Goal: Information Seeking & Learning: Learn about a topic

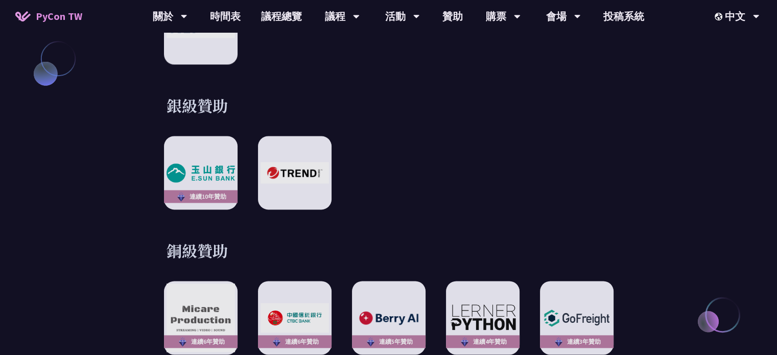
scroll to position [1123, 0]
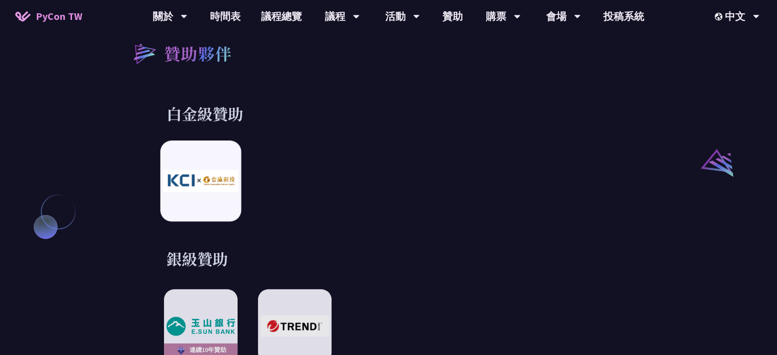
click at [197, 175] on img at bounding box center [200, 181] width 75 height 22
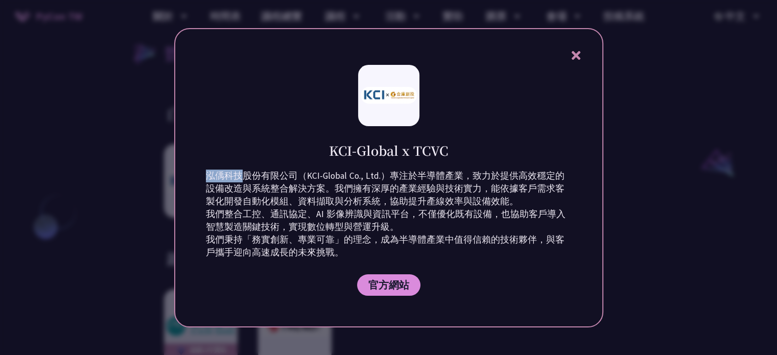
drag, startPoint x: 206, startPoint y: 174, endPoint x: 242, endPoint y: 176, distance: 35.3
click at [242, 176] on p "泓偊科技股份有限公司（KCI-Global Co., Ltd.）專注於半導體產業，致力於提供高效穩定的設備改造與系統整合解決方案。我們擁有深厚的產業經驗與技術…" at bounding box center [389, 214] width 366 height 89
click at [265, 277] on div "KCI-Global x TCVC 泓偊科技股份有限公司（KCI-Global Co., Ltd.）專注於半導體產業，致力於提供高效穩定的設備改造與系統整合解…" at bounding box center [388, 177] width 429 height 299
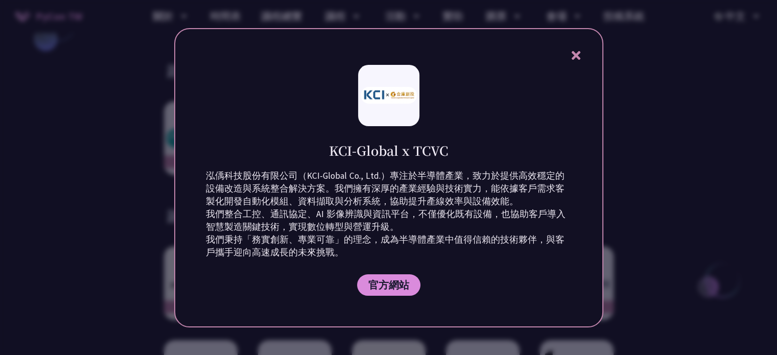
scroll to position [1430, 0]
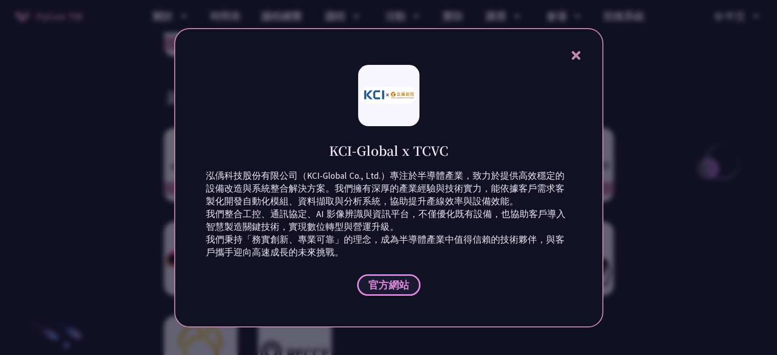
click at [386, 286] on span "官方網站" at bounding box center [388, 284] width 41 height 13
click at [578, 51] on icon at bounding box center [575, 55] width 13 height 13
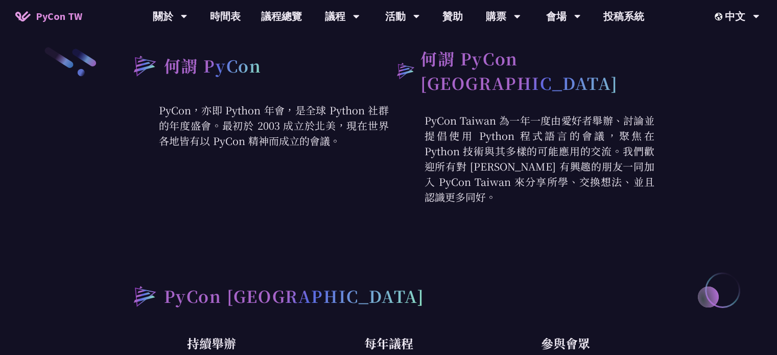
scroll to position [255, 0]
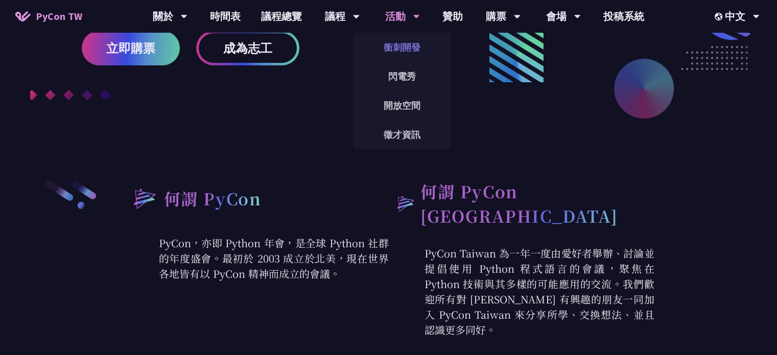
click at [384, 44] on link "衝刺開發" at bounding box center [402, 47] width 98 height 24
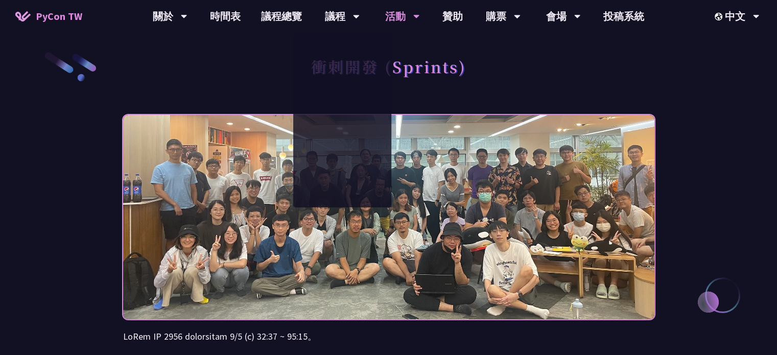
click at [315, 237] on img at bounding box center [388, 216] width 531 height 259
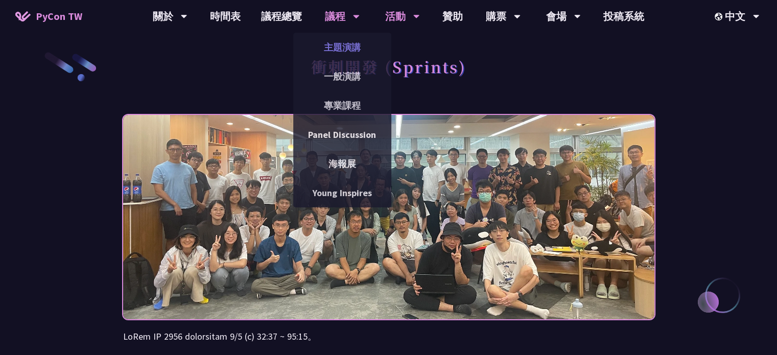
click at [345, 46] on link "主題演講" at bounding box center [342, 47] width 98 height 24
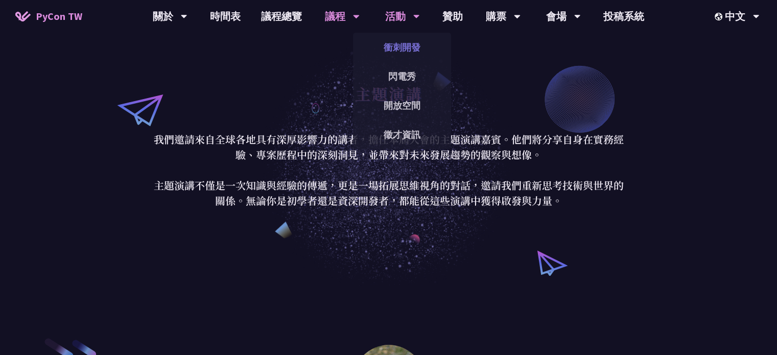
click at [393, 40] on link "衝刺開發" at bounding box center [402, 47] width 98 height 24
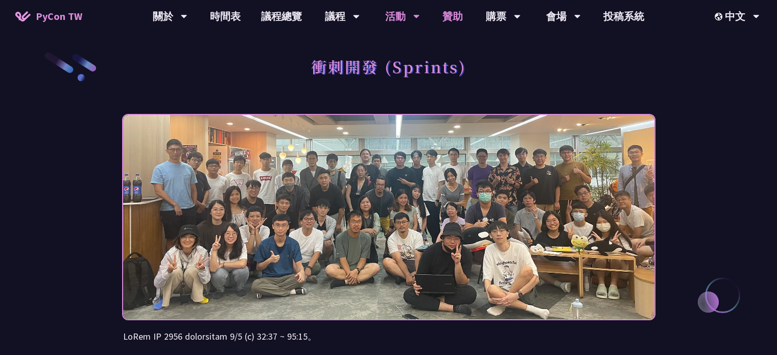
click at [446, 18] on link "贊助" at bounding box center [452, 16] width 41 height 33
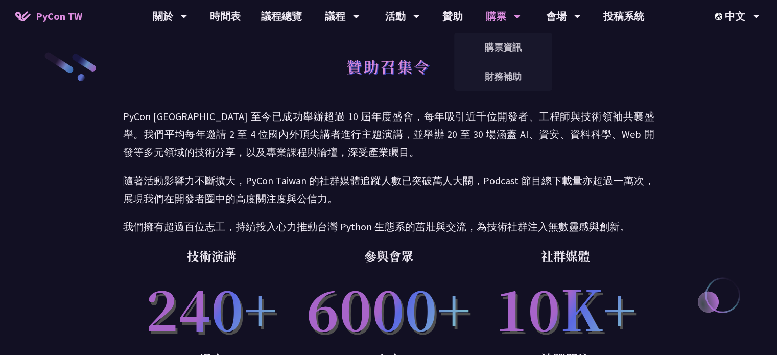
click at [507, 16] on div "購票" at bounding box center [503, 16] width 35 height 33
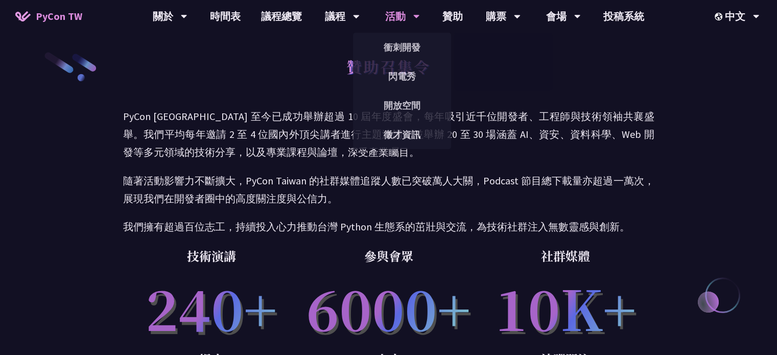
click at [400, 20] on div "活動" at bounding box center [402, 16] width 35 height 33
click at [392, 45] on link "衝刺開發" at bounding box center [402, 47] width 98 height 24
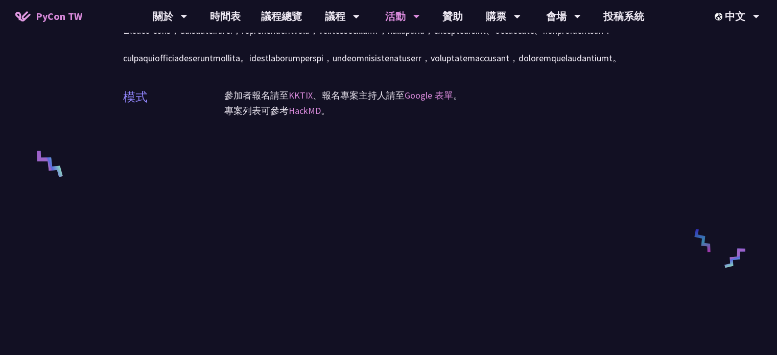
scroll to position [409, 0]
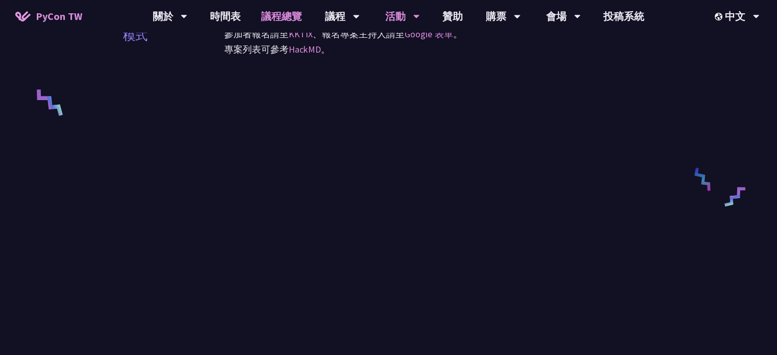
click at [266, 18] on link "議程總覽" at bounding box center [281, 16] width 61 height 33
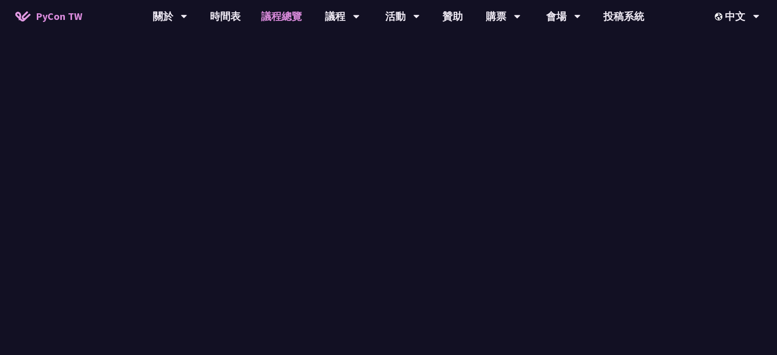
click at [266, 18] on link "議程總覽" at bounding box center [281, 16] width 61 height 33
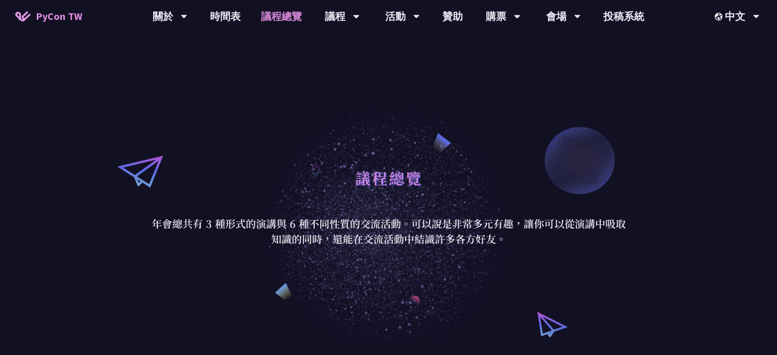
click at [294, 17] on link "議程總覽" at bounding box center [281, 16] width 61 height 33
click at [335, 15] on div "議程" at bounding box center [342, 16] width 35 height 33
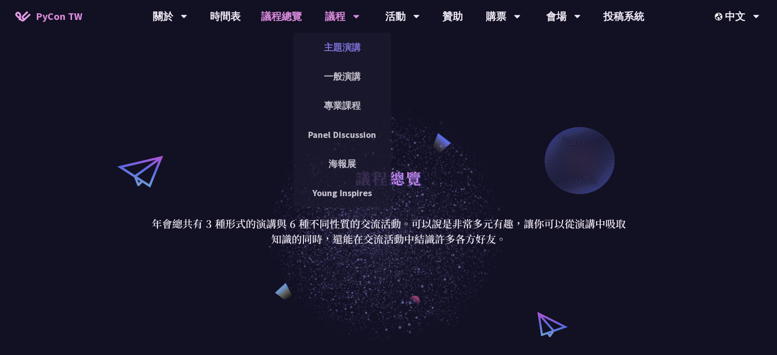
click at [336, 44] on link "主題演講" at bounding box center [342, 47] width 98 height 24
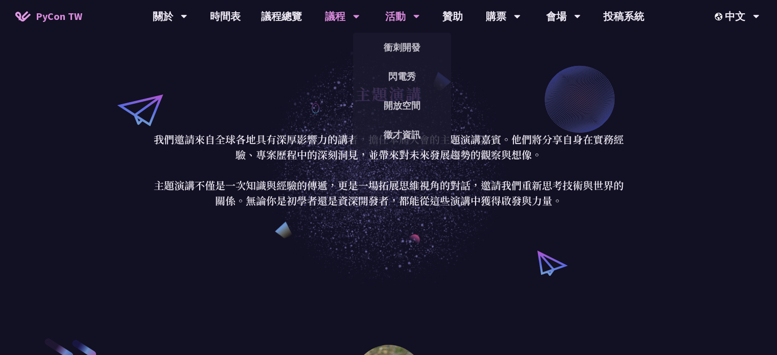
click at [397, 28] on div "活動" at bounding box center [402, 16] width 35 height 33
click at [400, 44] on link "衝刺開發" at bounding box center [402, 47] width 98 height 24
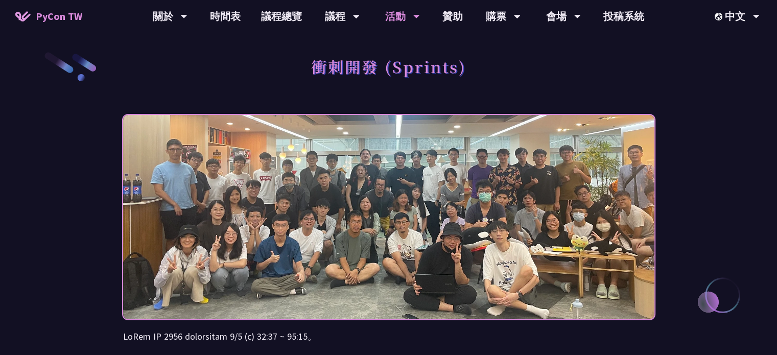
click at [404, 16] on div "活動" at bounding box center [402, 16] width 35 height 33
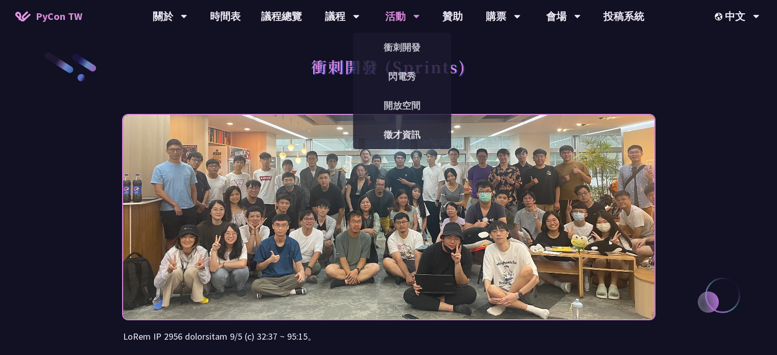
click at [409, 16] on div "活動" at bounding box center [402, 16] width 35 height 33
click at [415, 105] on link "開放空間" at bounding box center [402, 105] width 98 height 24
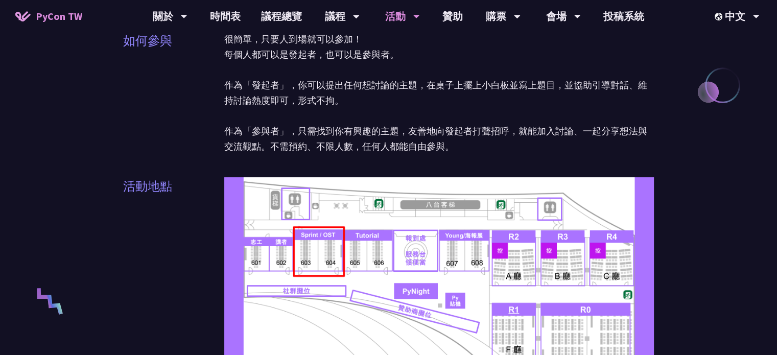
scroll to position [255, 0]
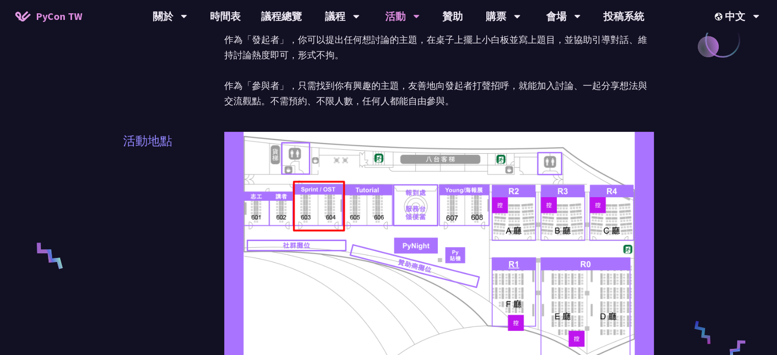
click at [337, 199] on img at bounding box center [439, 253] width 430 height 242
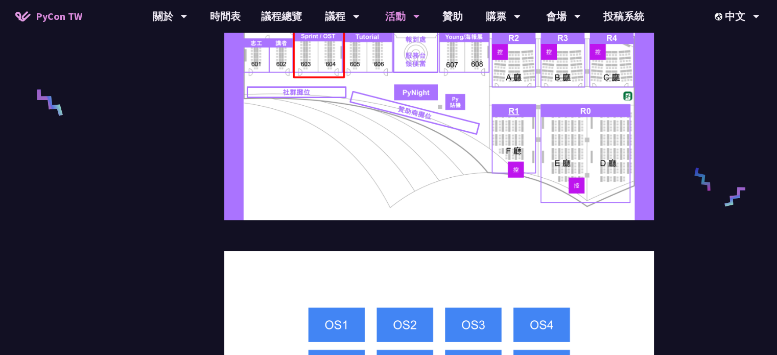
scroll to position [357, 0]
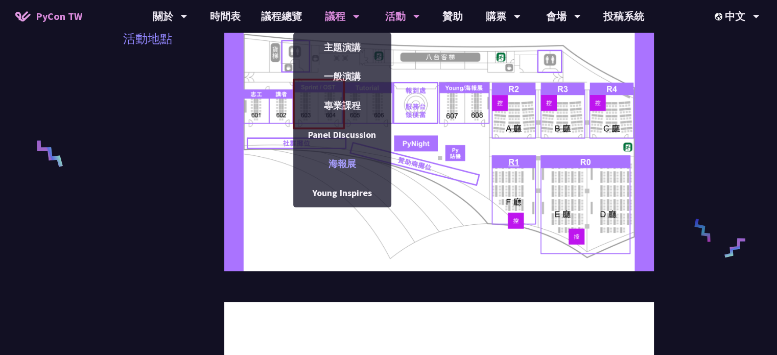
click at [356, 157] on link "海報展" at bounding box center [342, 164] width 98 height 24
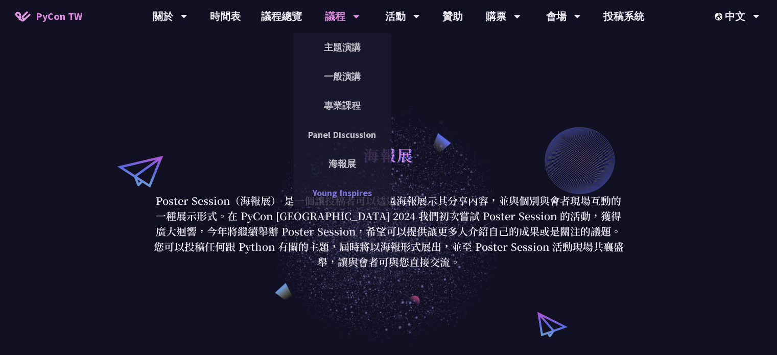
click at [338, 183] on link "Young Inspires" at bounding box center [342, 193] width 98 height 24
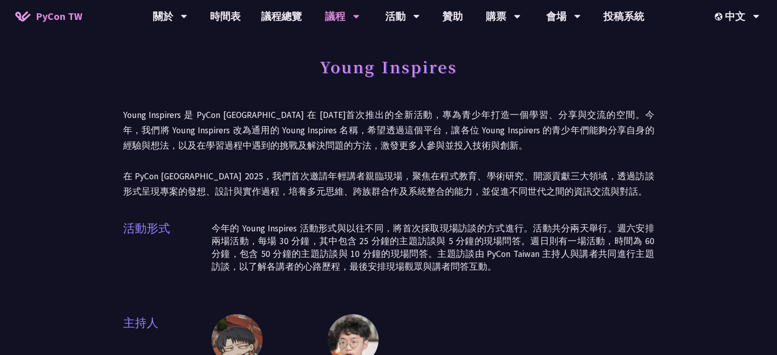
scroll to position [153, 0]
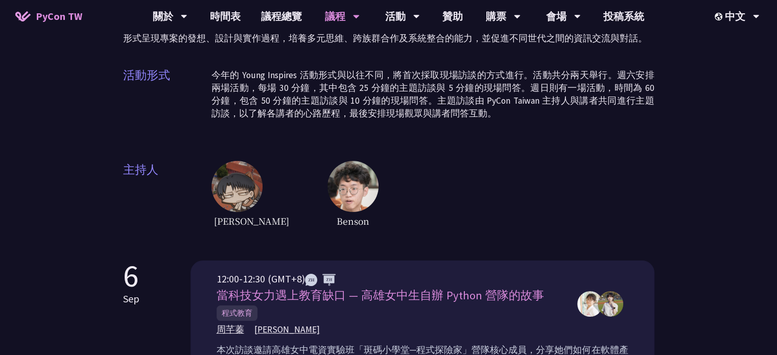
click at [238, 188] on img at bounding box center [236, 186] width 51 height 51
click at [327, 196] on img at bounding box center [352, 186] width 51 height 51
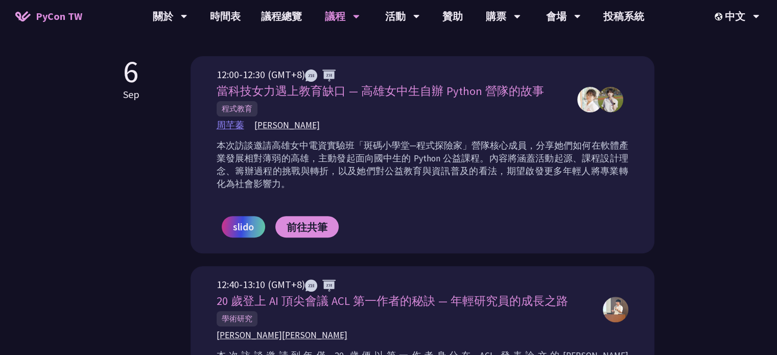
click at [229, 120] on span "周芊蓁" at bounding box center [231, 125] width 28 height 13
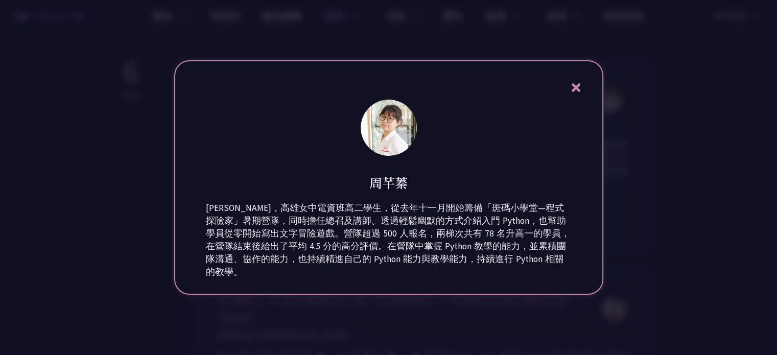
drag, startPoint x: 354, startPoint y: 190, endPoint x: 421, endPoint y: 188, distance: 67.4
click at [421, 188] on div "周芊蓁" at bounding box center [389, 174] width 366 height 33
click at [389, 180] on h1 "周芊蓁" at bounding box center [388, 183] width 38 height 18
drag, startPoint x: 389, startPoint y: 180, endPoint x: 364, endPoint y: 175, distance: 25.9
click at [364, 175] on div "周芊蓁" at bounding box center [389, 174] width 366 height 33
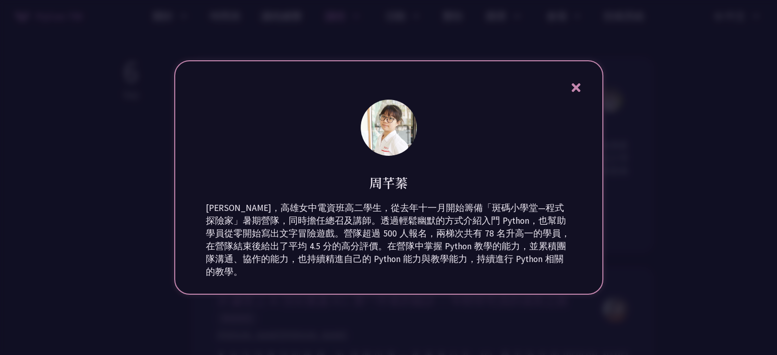
drag, startPoint x: 364, startPoint y: 175, endPoint x: 414, endPoint y: 180, distance: 50.8
click at [414, 180] on div "周芊蓁" at bounding box center [389, 174] width 366 height 33
click at [574, 90] on icon at bounding box center [575, 87] width 9 height 9
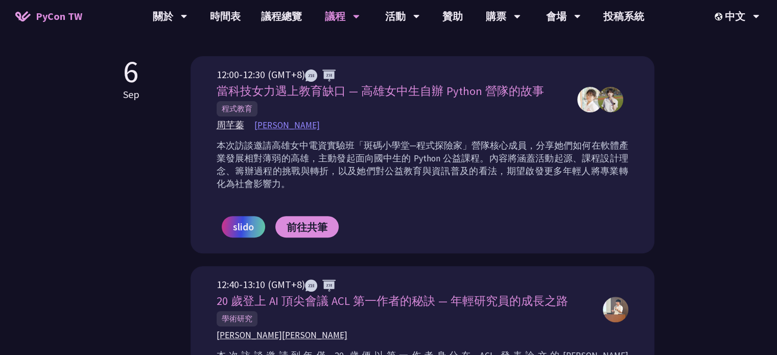
click at [256, 125] on span "[PERSON_NAME]" at bounding box center [286, 125] width 65 height 13
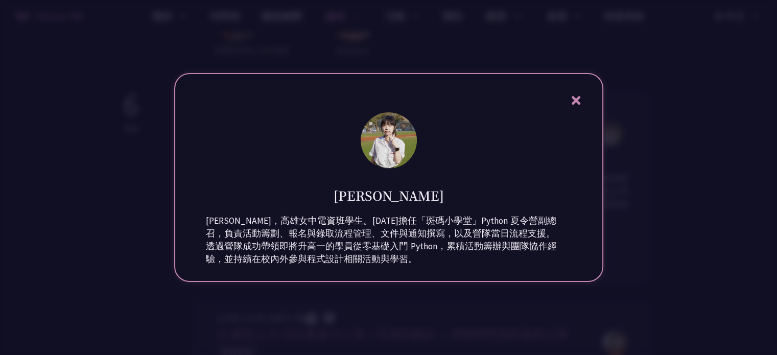
scroll to position [306, 0]
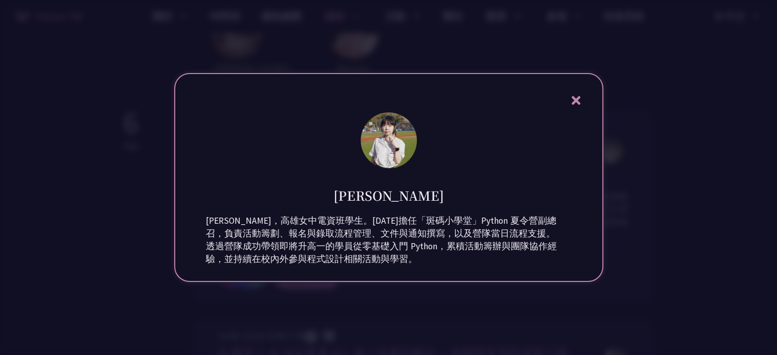
click at [79, 167] on div at bounding box center [388, 177] width 777 height 355
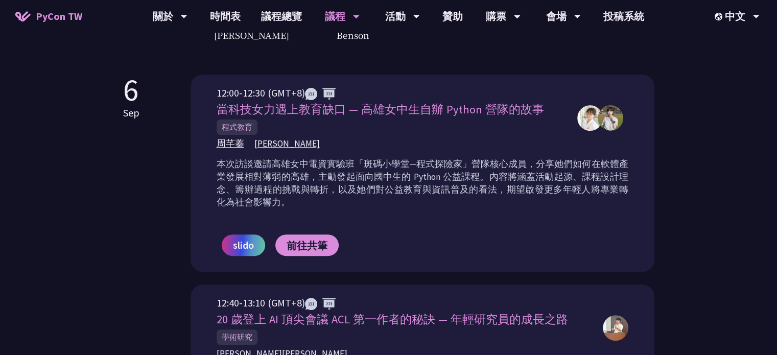
scroll to position [357, 0]
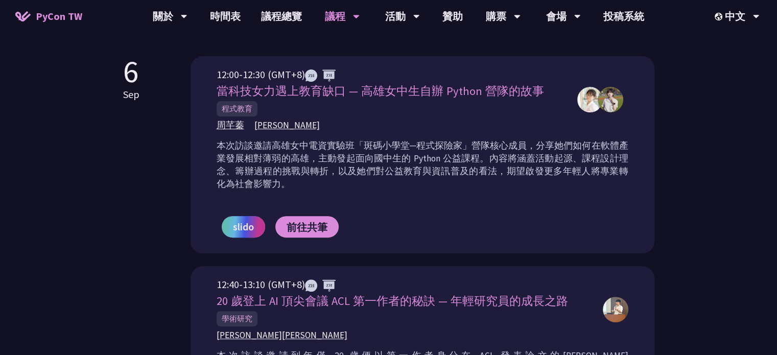
click at [234, 225] on span "slido" at bounding box center [243, 226] width 21 height 15
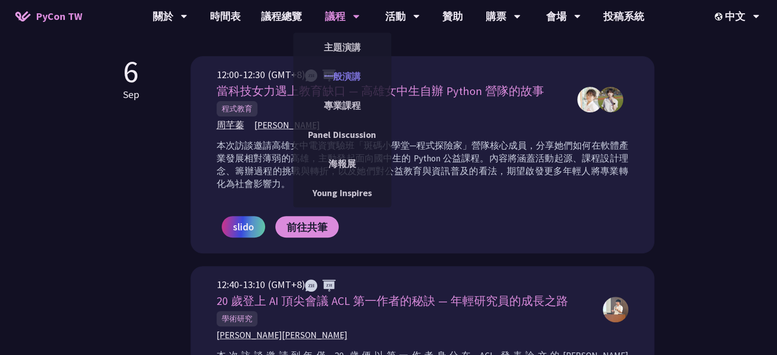
click at [329, 81] on link "一般演講" at bounding box center [342, 76] width 98 height 24
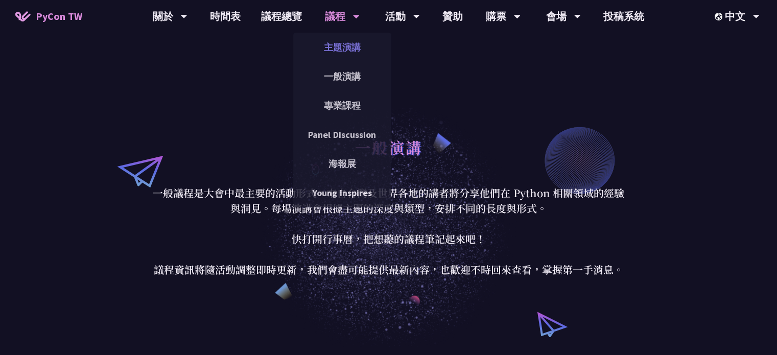
click at [338, 45] on link "主題演講" at bounding box center [342, 47] width 98 height 24
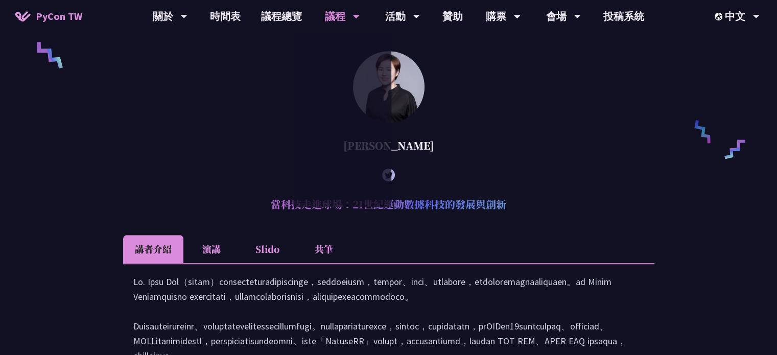
scroll to position [868, 0]
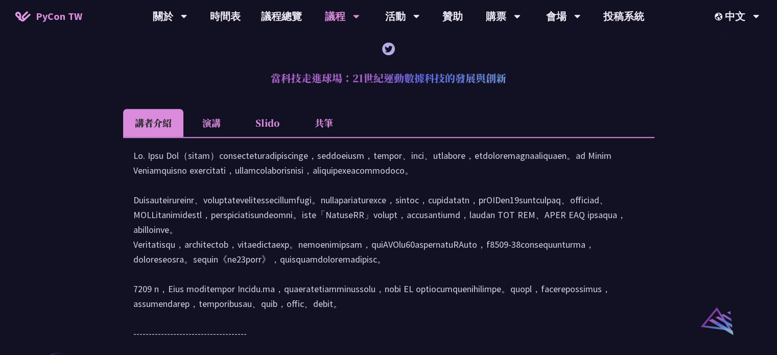
drag, startPoint x: 347, startPoint y: 87, endPoint x: 451, endPoint y: 103, distance: 105.4
click at [451, 93] on h2 "當科技走進球場：21世紀運動數據科技的發展與創新" at bounding box center [388, 78] width 531 height 31
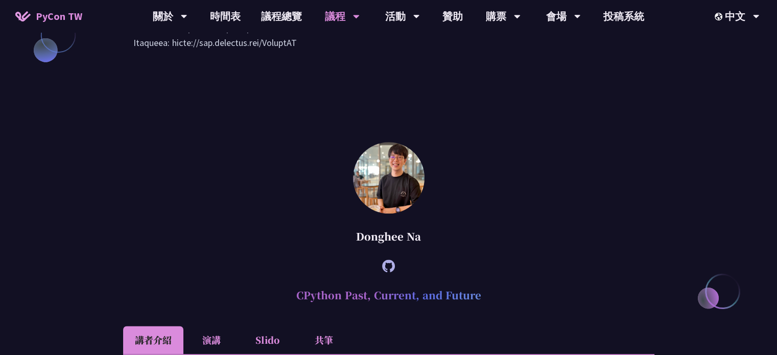
scroll to position [1328, 0]
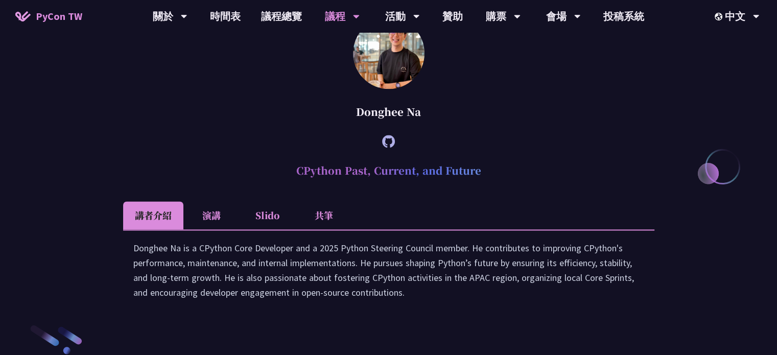
drag, startPoint x: 371, startPoint y: 203, endPoint x: 477, endPoint y: 199, distance: 105.8
click at [477, 127] on div "Donghee Na" at bounding box center [388, 112] width 531 height 31
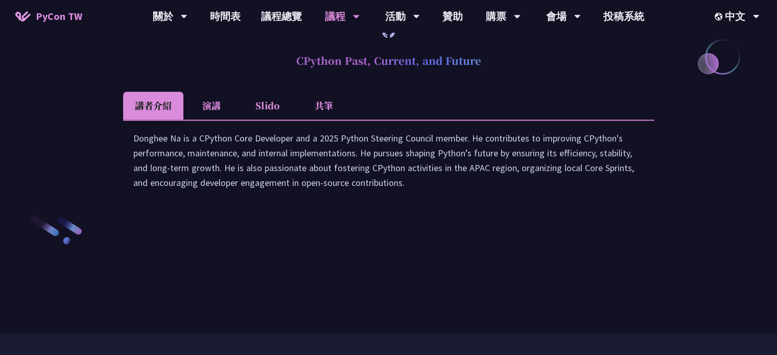
scroll to position [1386, 0]
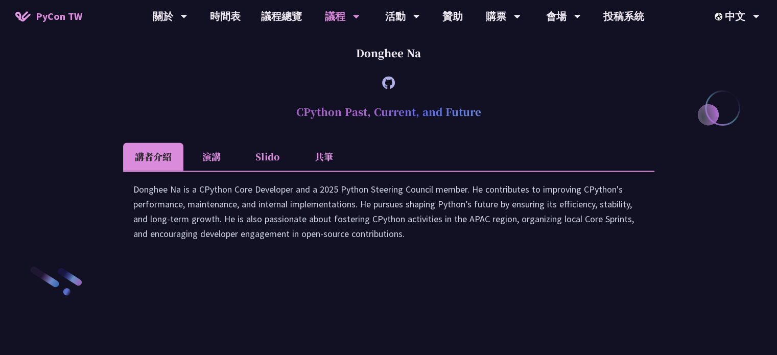
click at [271, 97] on div at bounding box center [388, 82] width 531 height 28
drag, startPoint x: 347, startPoint y: 148, endPoint x: 419, endPoint y: 157, distance: 72.7
click at [419, 157] on article "[PERSON_NAME] CPython Past, Current, and Future 講者介紹 演講 Slido 共筆 Donghee Na is …" at bounding box center [388, 110] width 531 height 303
click at [418, 68] on div "Donghee Na" at bounding box center [388, 53] width 531 height 31
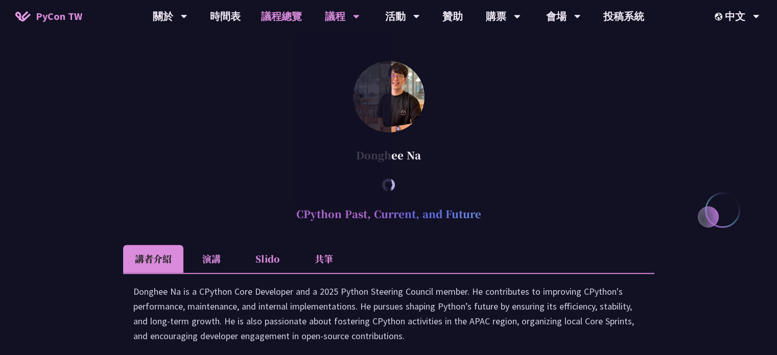
click at [290, 20] on link "議程總覽" at bounding box center [281, 16] width 61 height 33
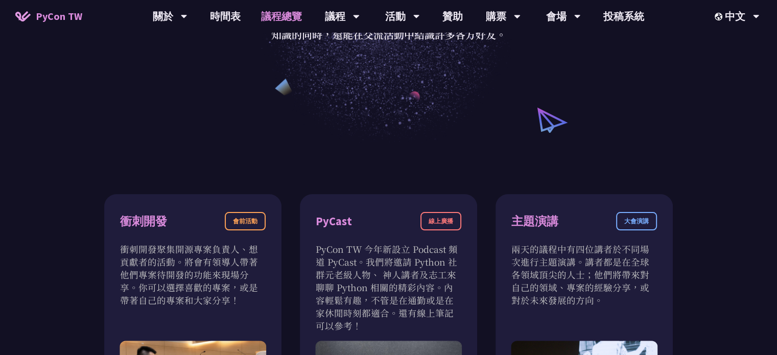
scroll to position [357, 0]
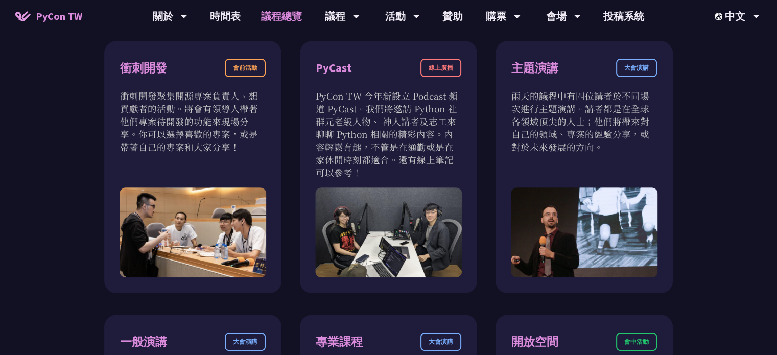
click at [271, 12] on link "議程總覽" at bounding box center [281, 16] width 61 height 33
click at [238, 15] on link "時間表" at bounding box center [225, 16] width 51 height 33
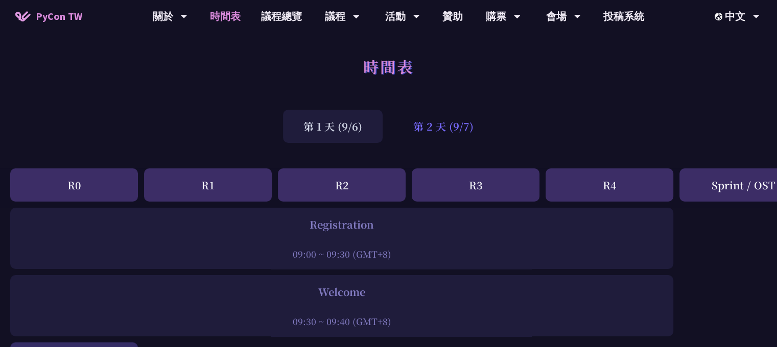
click at [473, 129] on div "第 2 天 (9/7)" at bounding box center [443, 126] width 101 height 33
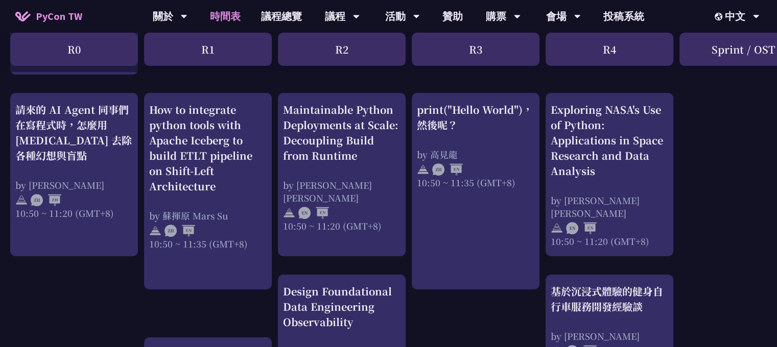
scroll to position [357, 0]
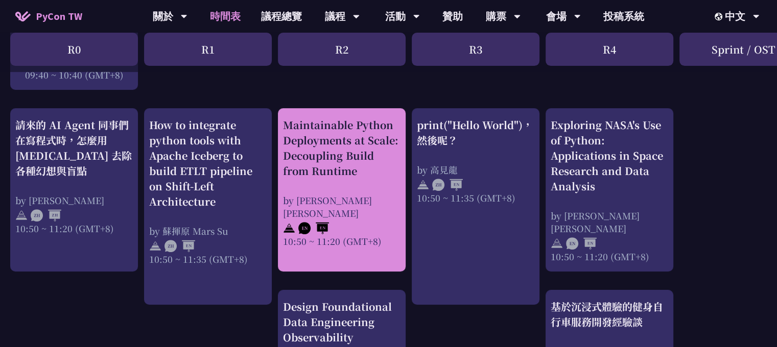
click at [374, 166] on div "Maintainable Python Deployments at Scale: Decoupling Build from Runtime" at bounding box center [341, 147] width 117 height 61
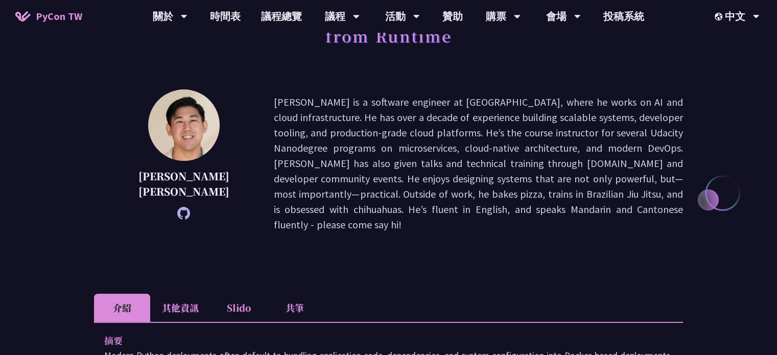
scroll to position [306, 0]
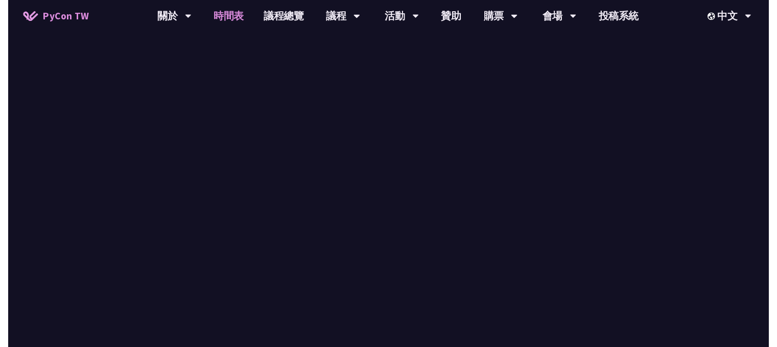
scroll to position [357, 0]
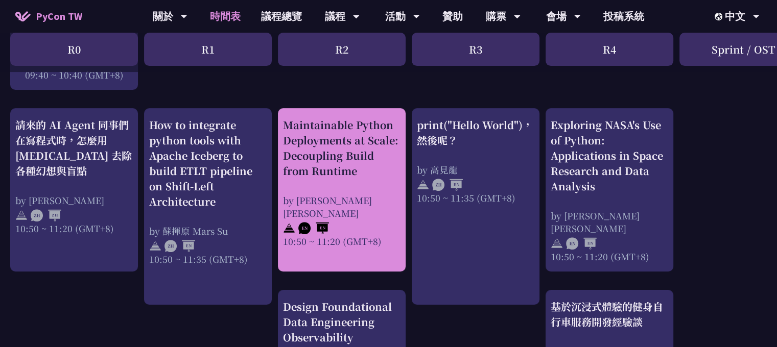
click at [316, 129] on div "Maintainable Python Deployments at Scale: Decoupling Build from Runtime" at bounding box center [341, 147] width 117 height 61
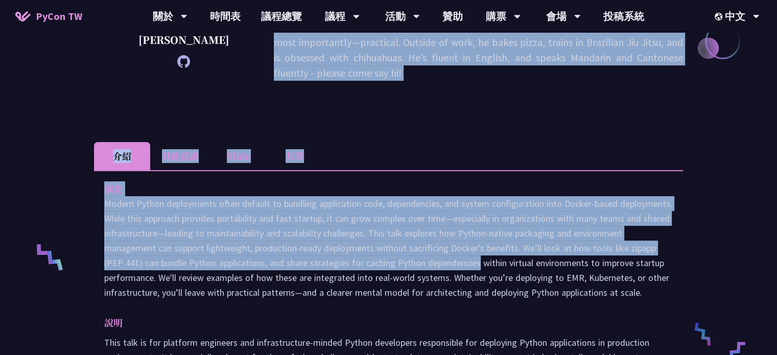
scroll to position [255, 0]
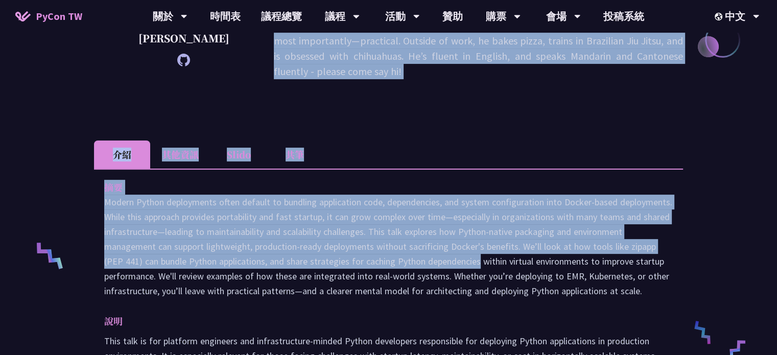
drag, startPoint x: 223, startPoint y: 202, endPoint x: 388, endPoint y: 224, distance: 166.9
click at [390, 228] on div "Maintainable Python Deployments at Scale: Decoupling Build from Runtime [PERSON…" at bounding box center [388, 307] width 589 height 1023
click at [170, 195] on p at bounding box center [388, 247] width 568 height 104
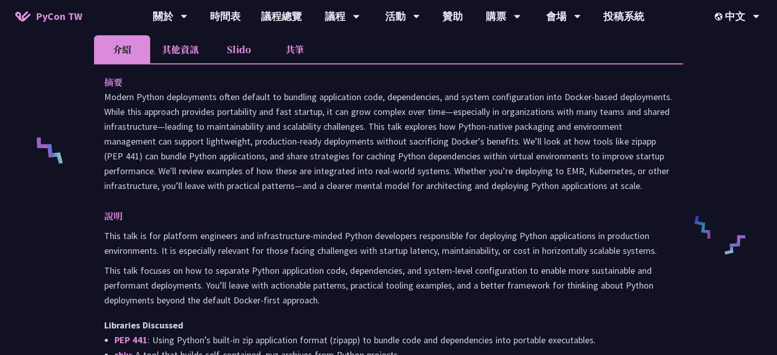
scroll to position [511, 0]
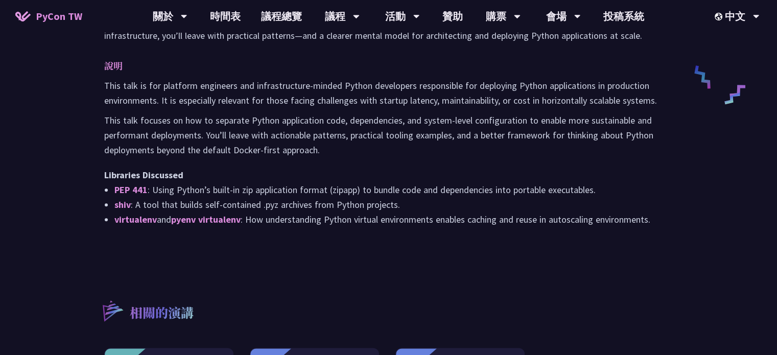
drag, startPoint x: 135, startPoint y: 160, endPoint x: 403, endPoint y: 161, distance: 268.6
click at [686, 206] on div "Maintainable Python Deployments at Scale: Decoupling Build from Runtime [PERSON…" at bounding box center [388, 52] width 777 height 1126
copy div "lo Ipsumd Sitame consectetur adipi elitsed do eiusmodt incididuntu labo, etdolo…"
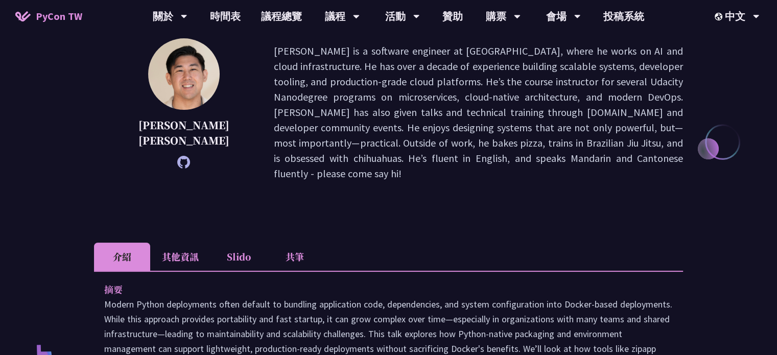
scroll to position [102, 0]
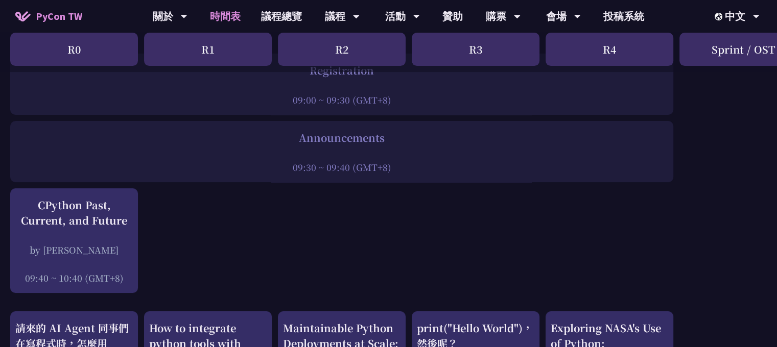
scroll to position [51, 0]
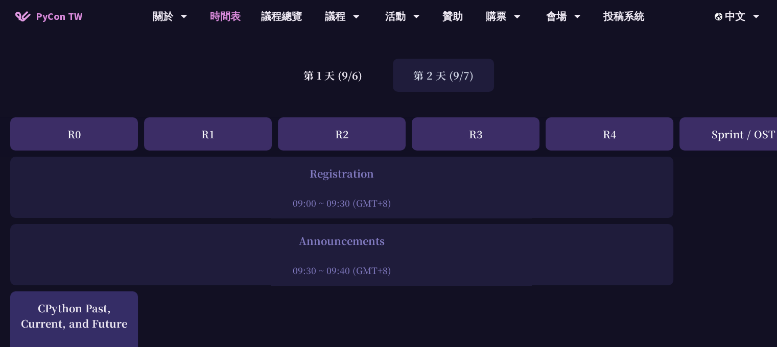
click at [421, 75] on div "第 2 天 (9/7)" at bounding box center [443, 75] width 101 height 33
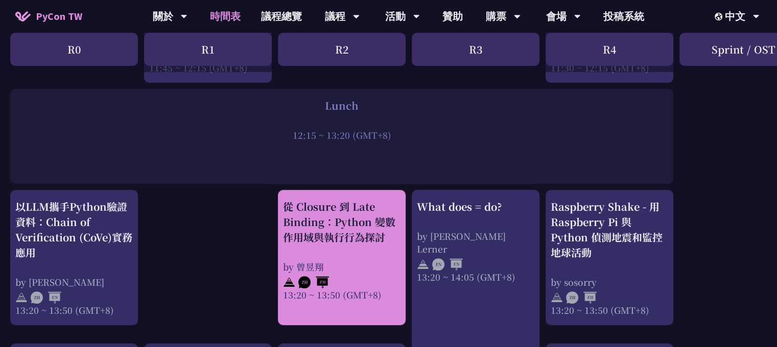
scroll to position [766, 0]
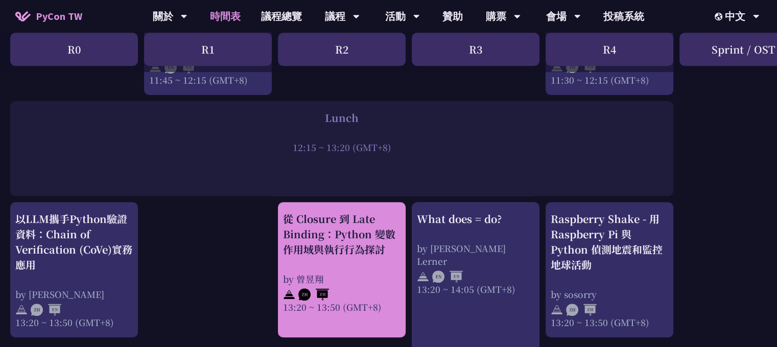
click at [337, 256] on div "從 Closure 到 Late Binding：Python 變數作用域與執行行為探討" at bounding box center [341, 234] width 117 height 46
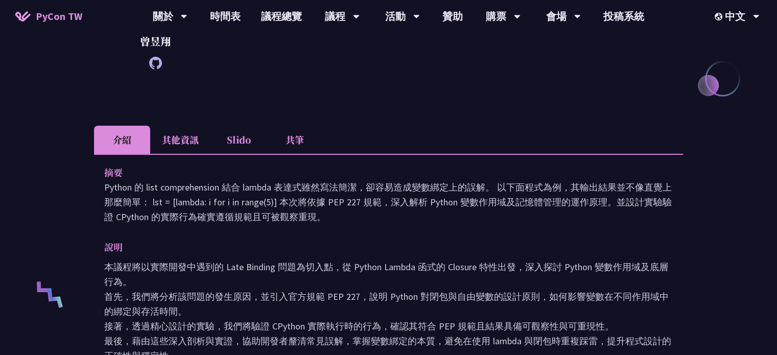
scroll to position [306, 0]
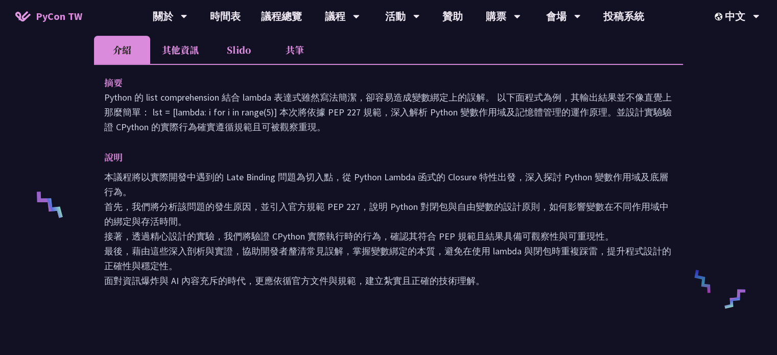
drag, startPoint x: 106, startPoint y: 101, endPoint x: 284, endPoint y: 284, distance: 255.3
click at [282, 283] on div "從 Closure 到 Late Binding：Python 變數作用域與執行行為探討 曾昱翔 A software engineer and an Arc…" at bounding box center [388, 185] width 777 height 983
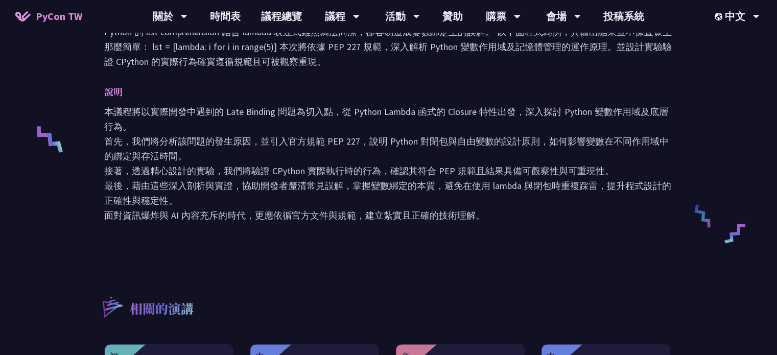
scroll to position [357, 0]
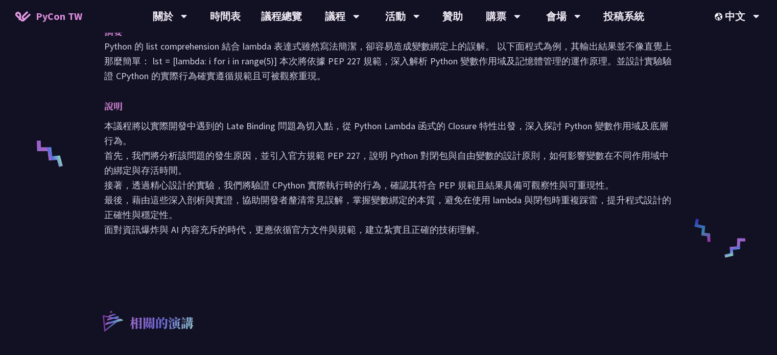
drag, startPoint x: 463, startPoint y: 220, endPoint x: 532, endPoint y: 224, distance: 68.5
click at [532, 224] on p "本議程將以實際開發中遇到的 Late Binding 問題為切入點，從 Python Lambda 函式的 Closure 特性出發，深入探討 Python …" at bounding box center [388, 177] width 568 height 118
click at [537, 238] on div "摘要 Python 的 list comprehension 結合 lambda 表達式雖然寫法簡潔，卻容易造成變數綁定上的誤解。 以下面程式為例，其輸出結果…" at bounding box center [388, 138] width 589 height 250
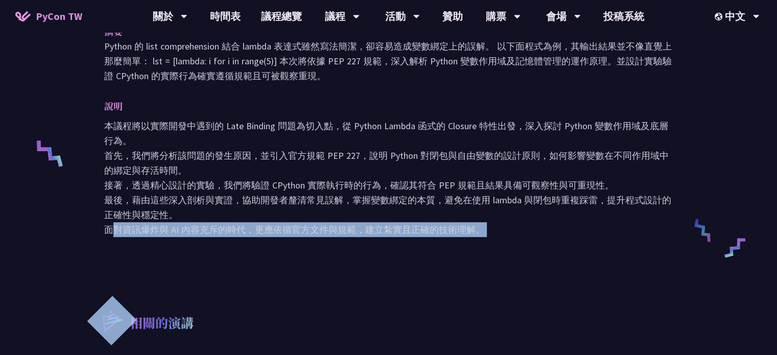
click at [536, 238] on div "摘要 Python 的 list comprehension 結合 lambda 表達式雖然寫法簡潔，卻容易造成變數綁定上的誤解。 以下面程式為例，其輸出結果…" at bounding box center [388, 138] width 589 height 250
drag, startPoint x: 536, startPoint y: 238, endPoint x: 529, endPoint y: 240, distance: 7.7
click at [532, 240] on div "摘要 Python 的 list comprehension 結合 lambda 表達式雖然寫法簡潔，卻容易造成變數綁定上的誤解。 以下面程式為例，其輸出結果…" at bounding box center [388, 138] width 589 height 250
click at [528, 240] on div "摘要 Python 的 list comprehension 結合 lambda 表達式雖然寫法簡潔，卻容易造成變數綁定上的誤解。 以下面程式為例，其輸出結果…" at bounding box center [388, 138] width 589 height 250
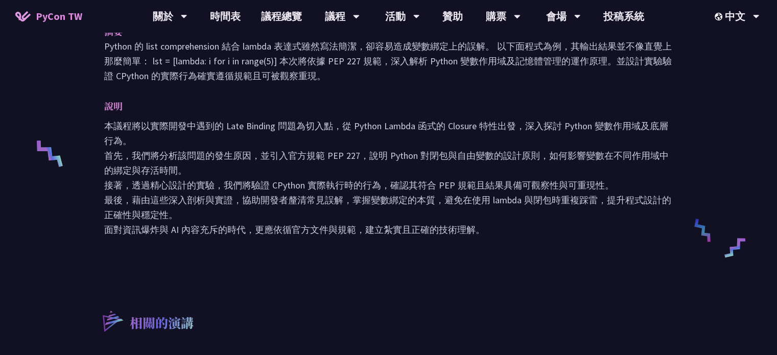
click at [528, 239] on div "摘要 Python 的 list comprehension 結合 lambda 表達式雖然寫法簡潔，卻容易造成變數綁定上的誤解。 以下面程式為例，其輸出結果…" at bounding box center [388, 138] width 589 height 250
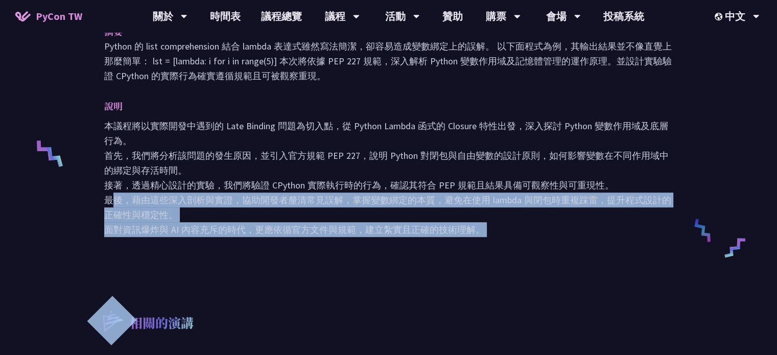
drag, startPoint x: 528, startPoint y: 239, endPoint x: 419, endPoint y: 117, distance: 163.8
click at [436, 180] on div "摘要 Python 的 list comprehension 結合 lambda 表達式雖然寫法簡潔，卻容易造成變數綁定上的誤解。 以下面程式為例，其輸出結果…" at bounding box center [388, 138] width 589 height 250
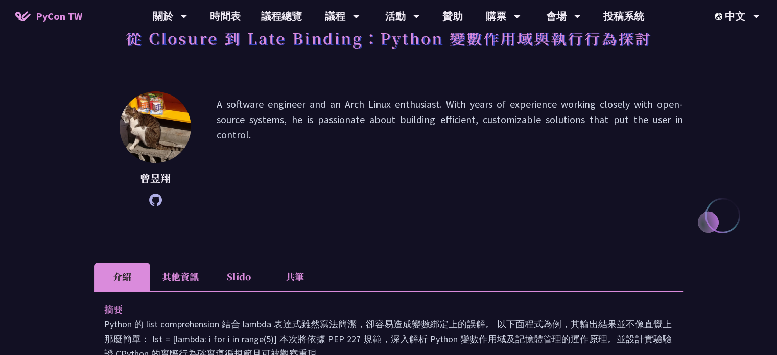
scroll to position [102, 0]
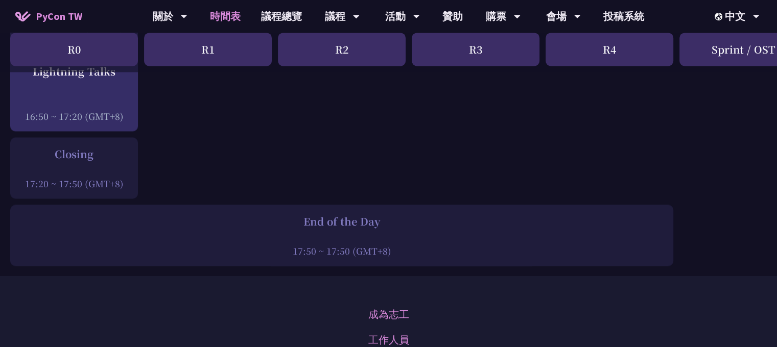
scroll to position [1532, 0]
drag, startPoint x: 266, startPoint y: 219, endPoint x: 411, endPoint y: 254, distance: 149.1
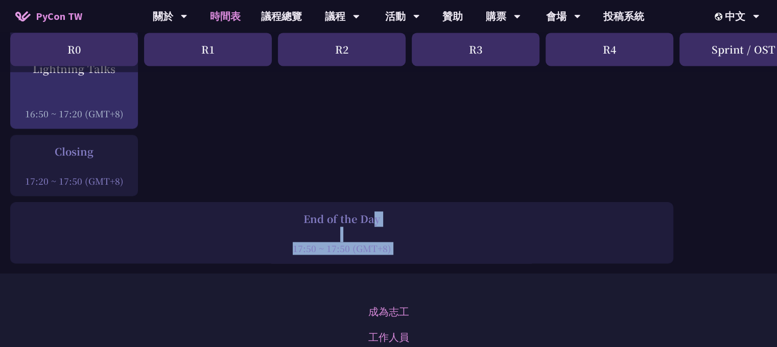
drag, startPoint x: 411, startPoint y: 254, endPoint x: 281, endPoint y: 201, distance: 140.2
click at [281, 202] on div "End of the Day 17:50 ~ 17:50 (GMT+8)" at bounding box center [341, 232] width 663 height 61
drag, startPoint x: 281, startPoint y: 201, endPoint x: 397, endPoint y: 246, distance: 124.3
click at [397, 246] on div "End of the Day 17:50 ~ 17:50 (GMT+8)" at bounding box center [341, 232] width 663 height 61
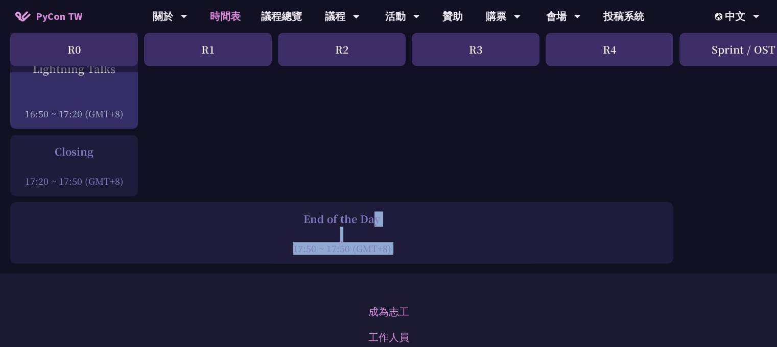
click at [396, 245] on div "End of the Day 17:50 ~ 17:50 (GMT+8)" at bounding box center [341, 232] width 663 height 61
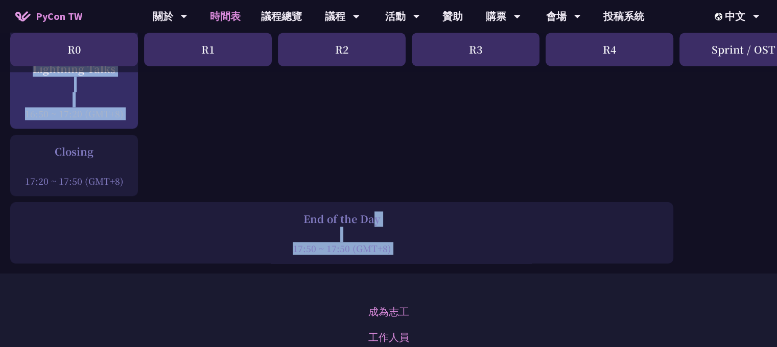
drag, startPoint x: 15, startPoint y: 134, endPoint x: 144, endPoint y: 190, distance: 140.2
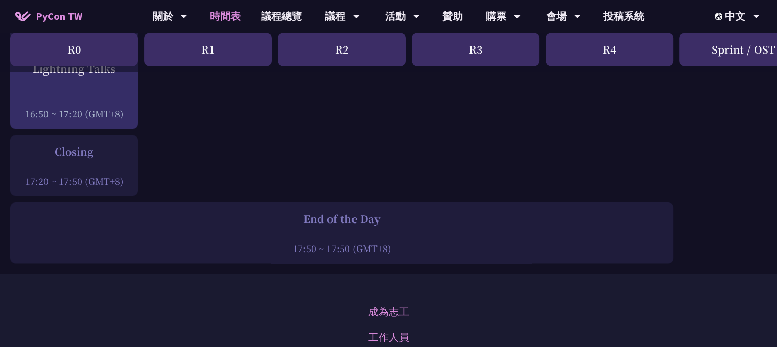
drag, startPoint x: 141, startPoint y: 185, endPoint x: 130, endPoint y: 175, distance: 14.8
drag, startPoint x: 112, startPoint y: 160, endPoint x: 83, endPoint y: 145, distance: 32.9
click at [83, 145] on div "Closing 17:20 ~ 17:50 (GMT+8)" at bounding box center [73, 165] width 117 height 43
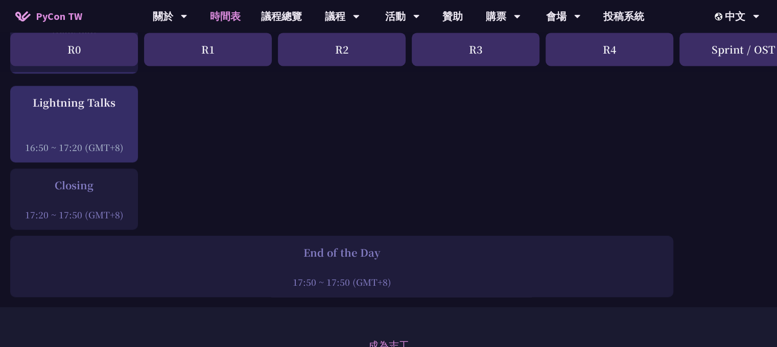
scroll to position [1481, 0]
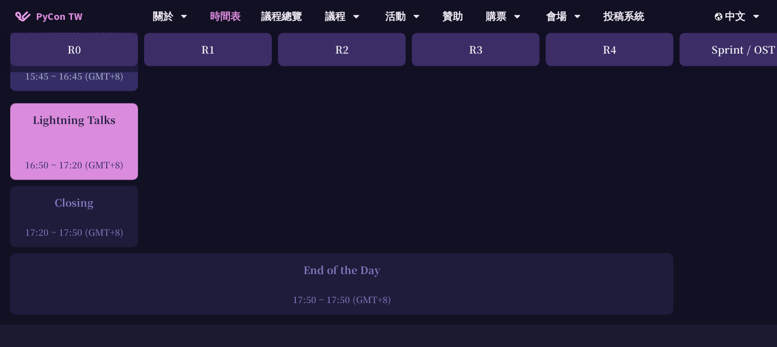
drag, startPoint x: 10, startPoint y: 106, endPoint x: 127, endPoint y: 161, distance: 129.1
click at [127, 161] on div "Lightning Talks 16:50 ~ 17:20 (GMT+8)" at bounding box center [74, 141] width 128 height 77
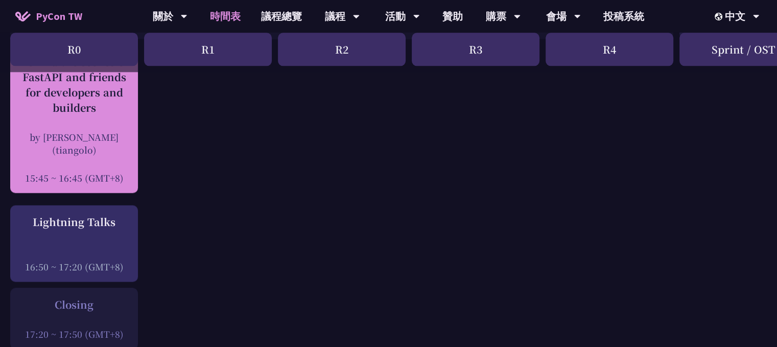
scroll to position [1328, 0]
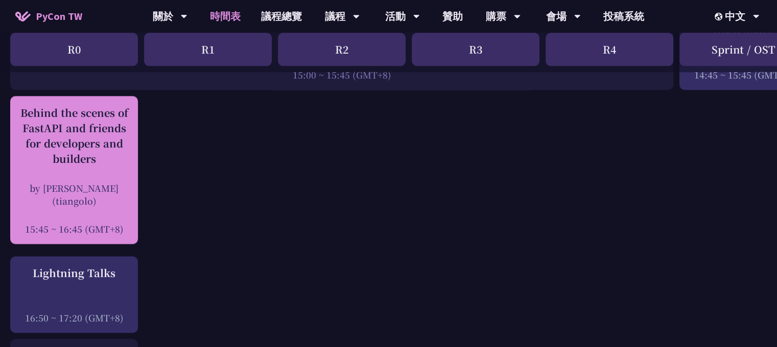
drag, startPoint x: 7, startPoint y: 93, endPoint x: 110, endPoint y: 152, distance: 118.4
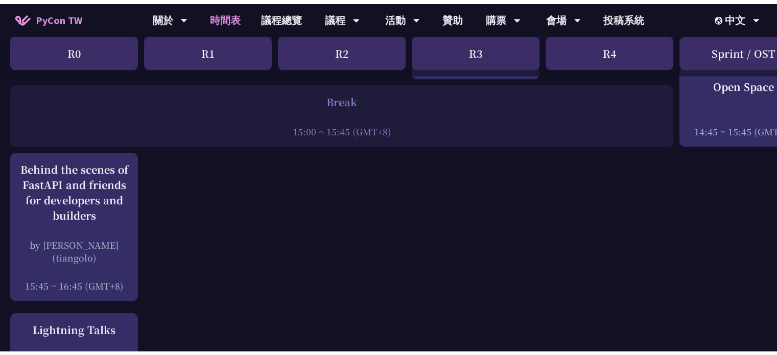
scroll to position [1226, 0]
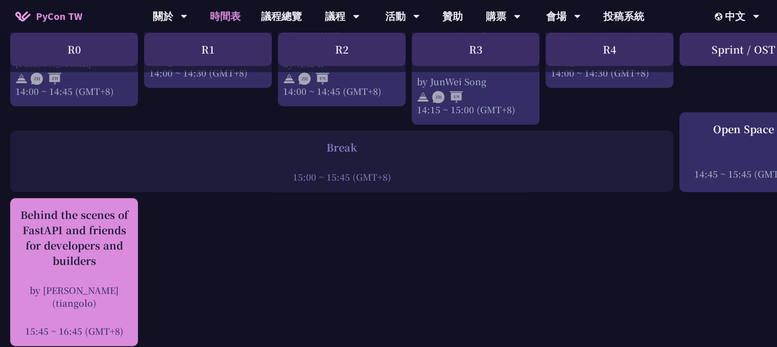
click at [75, 207] on div "Behind the scenes of FastAPI and friends for developers and builders" at bounding box center [73, 237] width 117 height 61
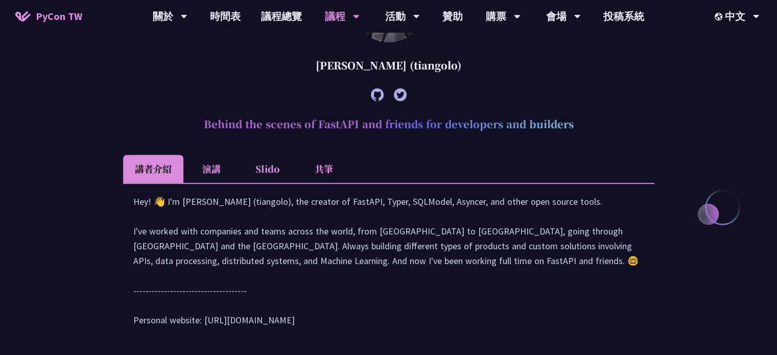
scroll to position [296, 0]
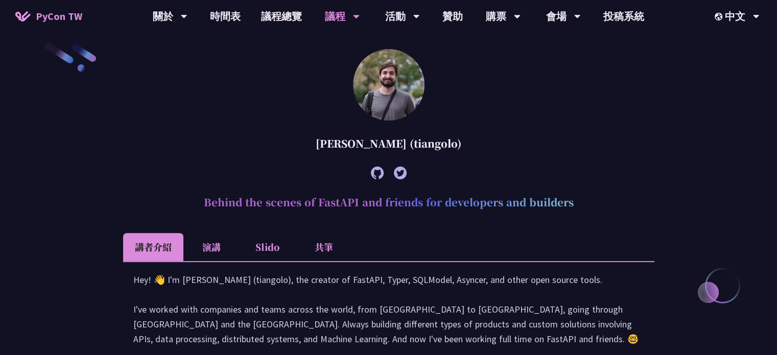
click at [376, 169] on icon at bounding box center [377, 172] width 13 height 13
click at [241, 175] on div at bounding box center [388, 173] width 531 height 28
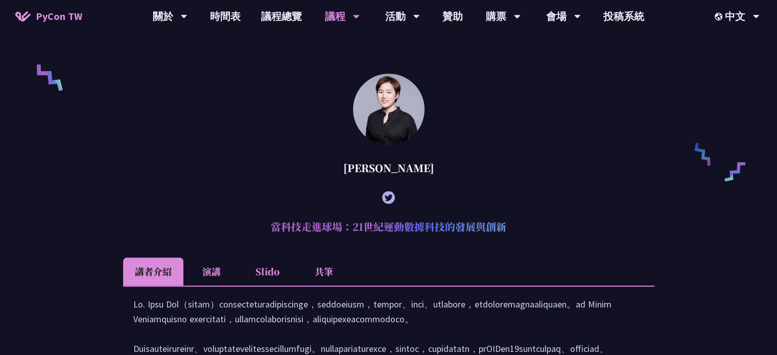
scroll to position [806, 0]
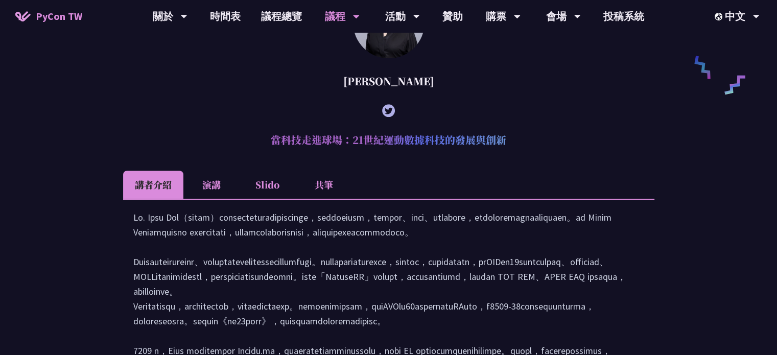
click at [323, 199] on li "共筆" at bounding box center [324, 185] width 56 height 28
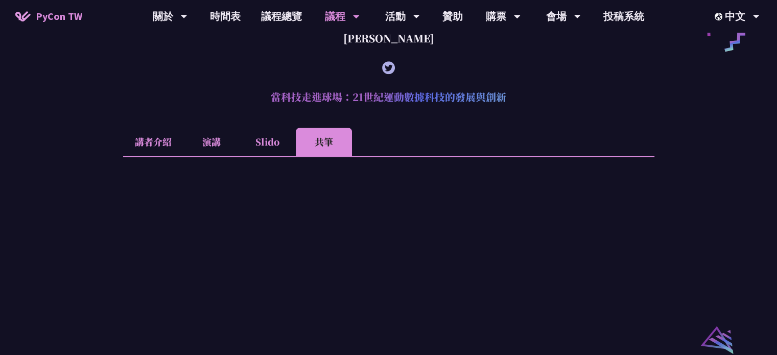
scroll to position [908, 0]
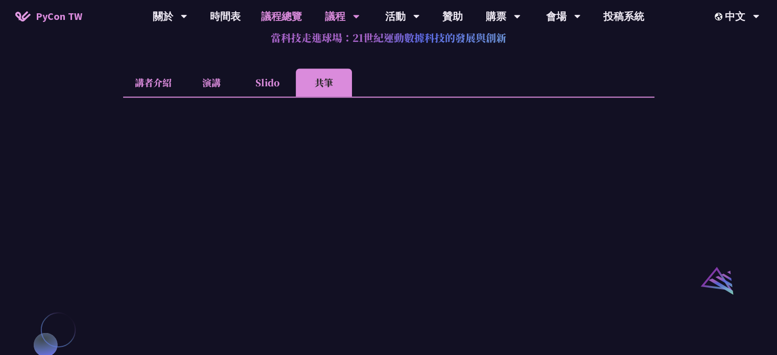
click at [278, 21] on link "議程總覽" at bounding box center [281, 16] width 61 height 33
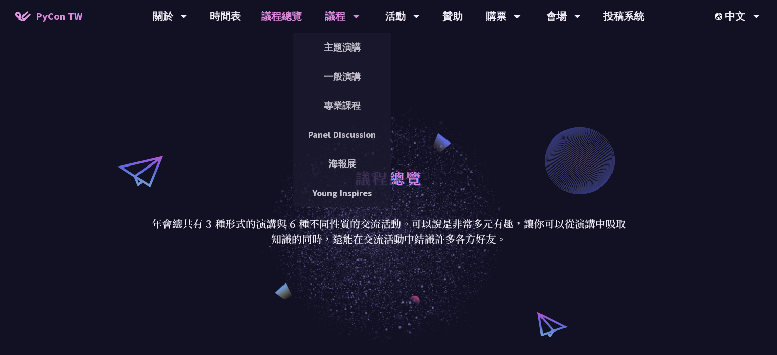
click at [329, 12] on div "議程" at bounding box center [342, 16] width 35 height 33
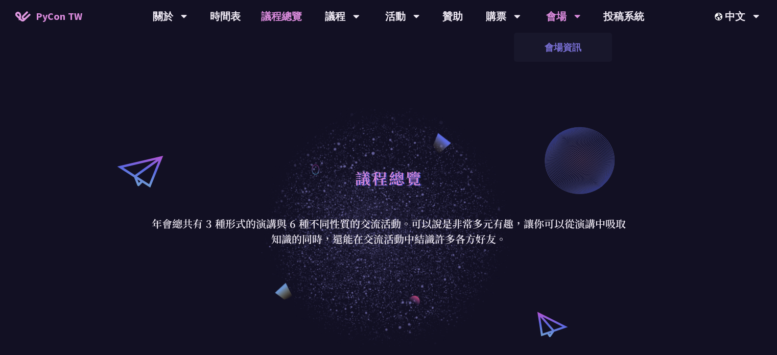
click at [555, 41] on link "會場資訊" at bounding box center [563, 47] width 98 height 24
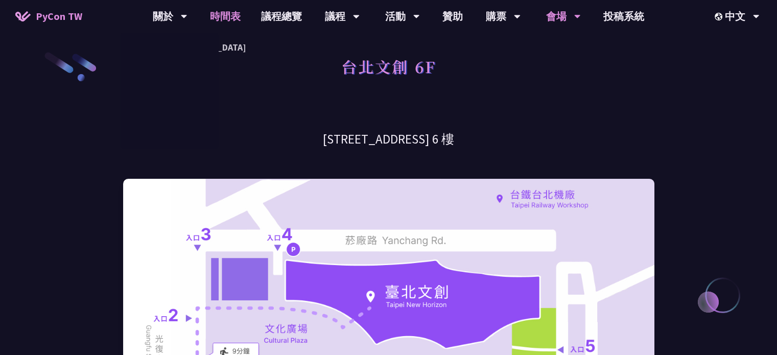
click at [236, 22] on link "時間表" at bounding box center [225, 16] width 51 height 33
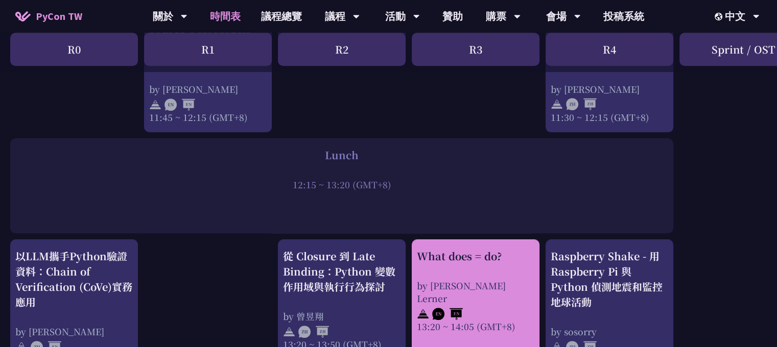
scroll to position [817, 0]
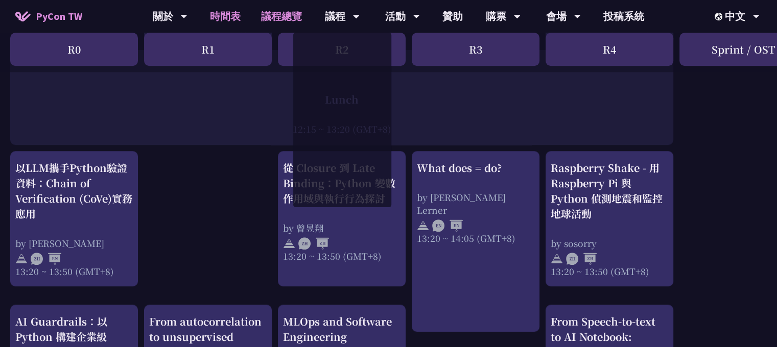
click at [295, 16] on link "議程總覽" at bounding box center [281, 16] width 61 height 33
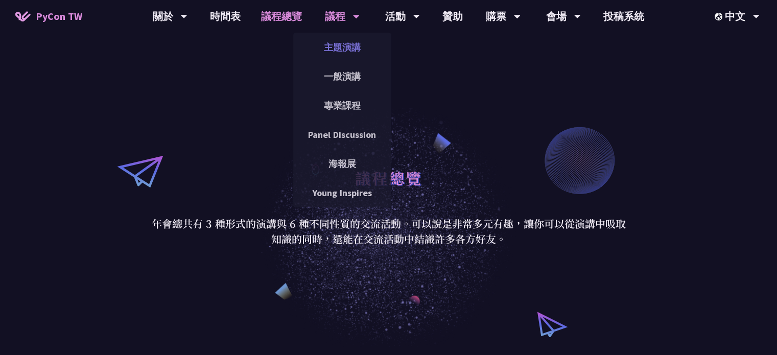
click at [328, 39] on link "主題演講" at bounding box center [342, 47] width 98 height 24
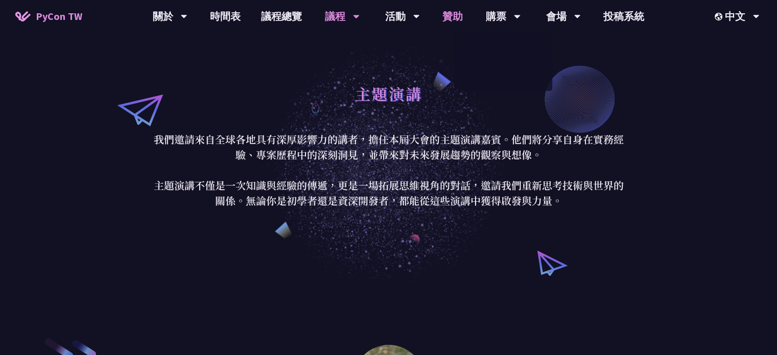
click at [438, 14] on link "贊助" at bounding box center [452, 16] width 41 height 33
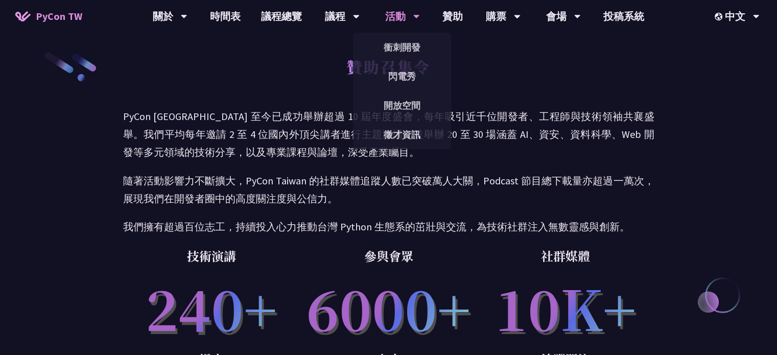
click at [402, 12] on div "活動" at bounding box center [402, 16] width 35 height 33
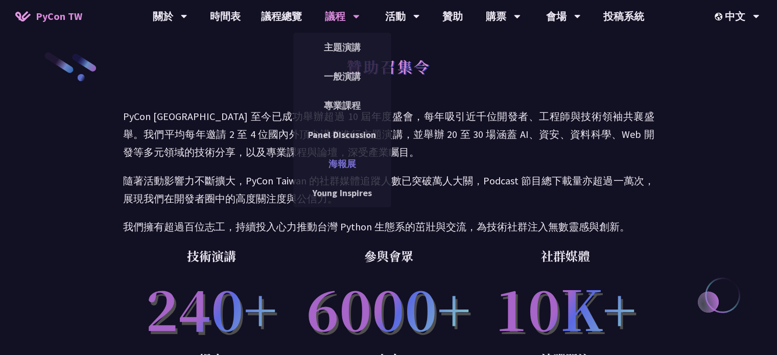
click at [327, 157] on link "海報展" at bounding box center [342, 164] width 98 height 24
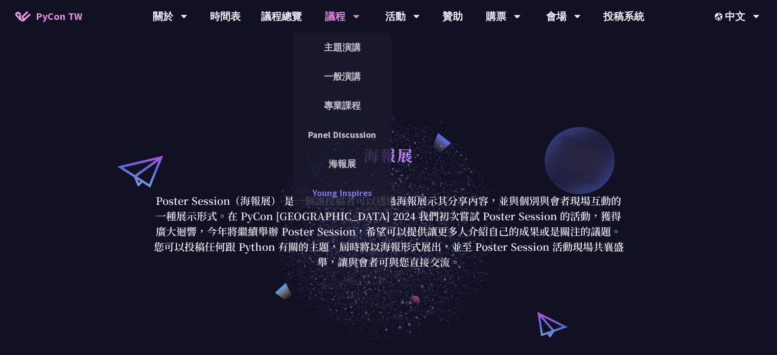
click at [327, 201] on link "Young Inspires" at bounding box center [342, 193] width 98 height 24
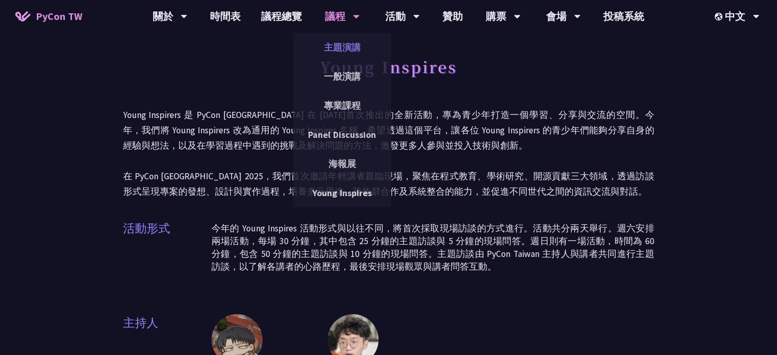
click at [343, 39] on link "主題演講" at bounding box center [342, 47] width 98 height 24
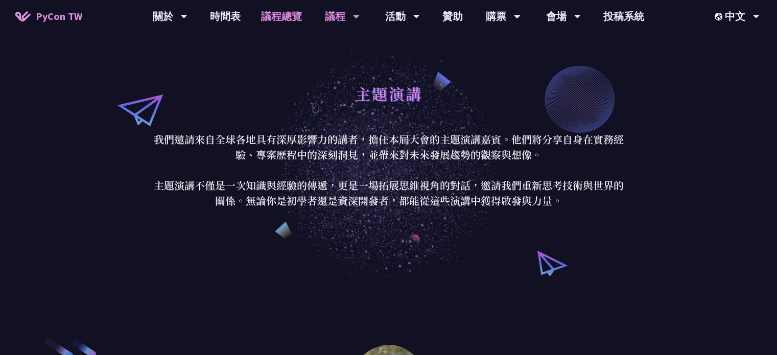
click at [300, 12] on link "議程總覽" at bounding box center [281, 16] width 61 height 33
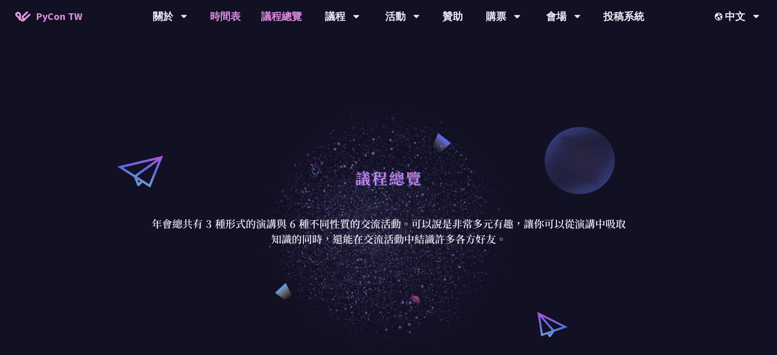
click at [245, 12] on link "時間表" at bounding box center [225, 16] width 51 height 33
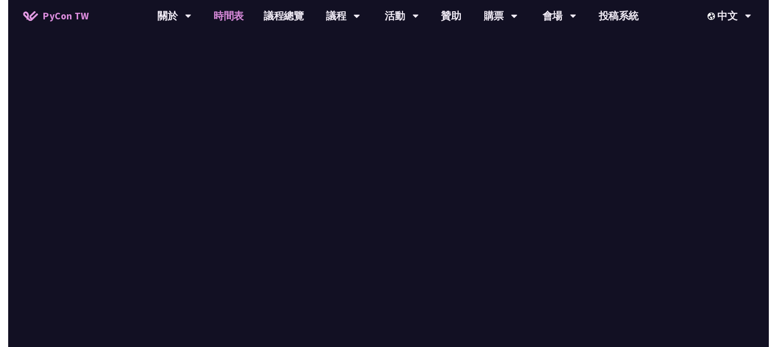
scroll to position [817, 0]
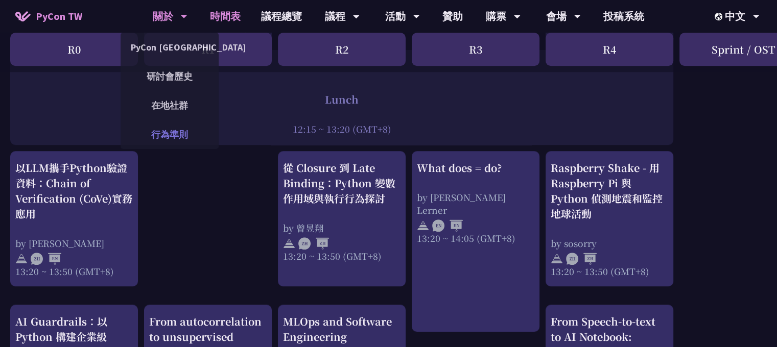
click at [164, 126] on link "行為準則" at bounding box center [170, 135] width 98 height 24
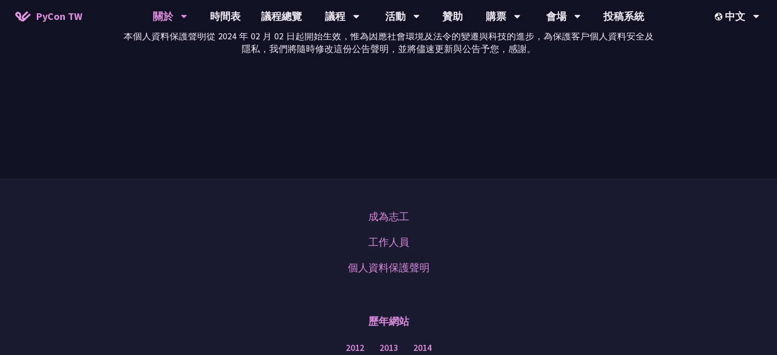
scroll to position [3531, 0]
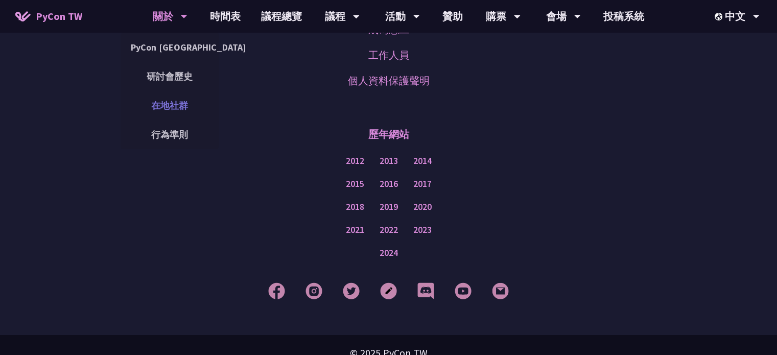
click at [171, 109] on link "在地社群" at bounding box center [170, 105] width 98 height 24
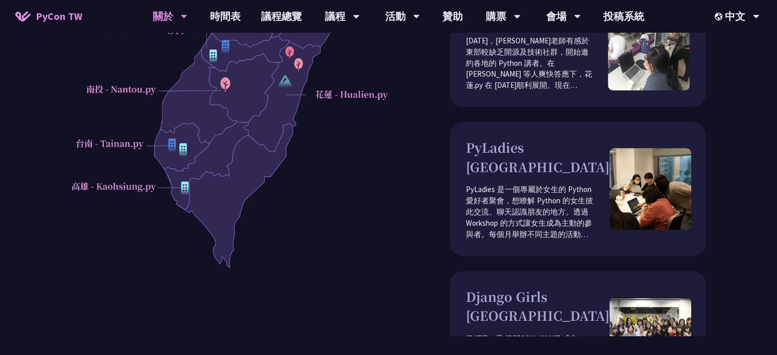
scroll to position [686, 0]
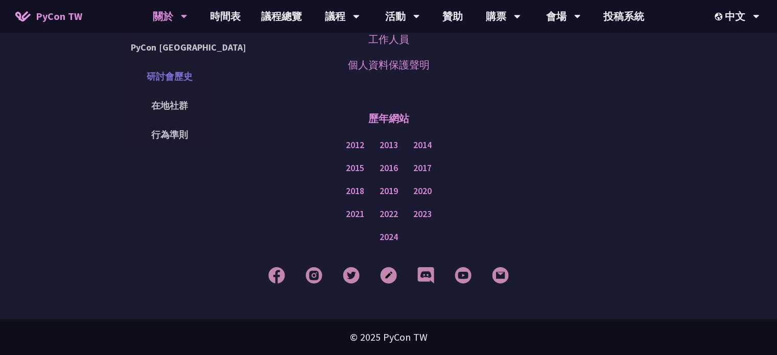
click at [159, 81] on link "研討會歷史" at bounding box center [170, 76] width 98 height 24
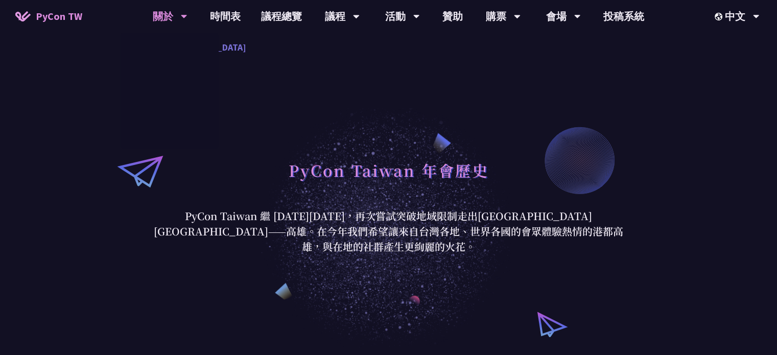
click at [166, 52] on div "PyCon [GEOGRAPHIC_DATA] 研討會歷史 在地社群 行為準則" at bounding box center [170, 91] width 98 height 116
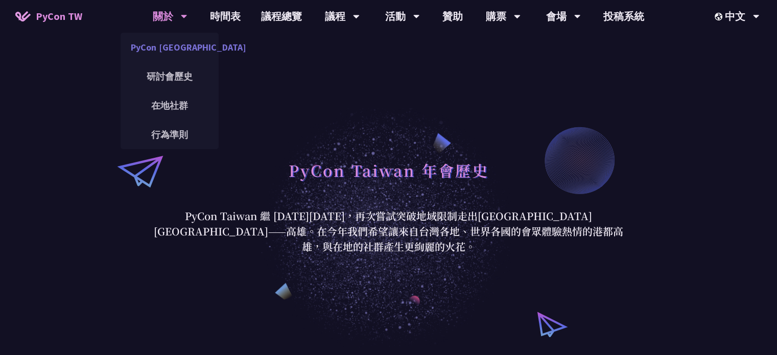
click at [169, 45] on link "PyCon [GEOGRAPHIC_DATA]" at bounding box center [170, 47] width 98 height 24
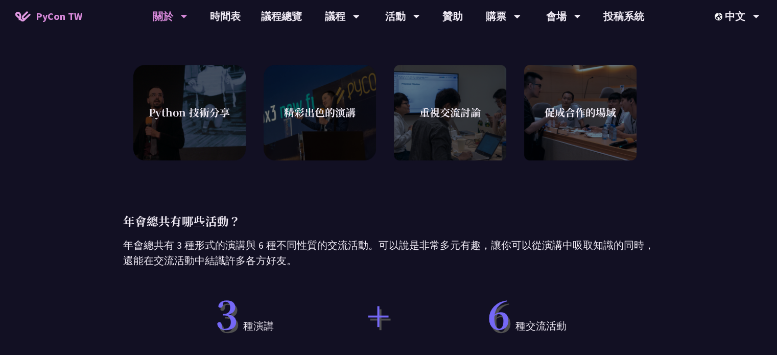
scroll to position [306, 0]
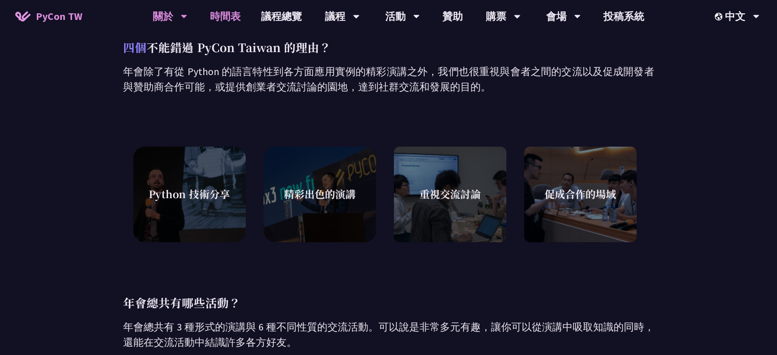
click at [219, 22] on link "時間表" at bounding box center [225, 16] width 51 height 33
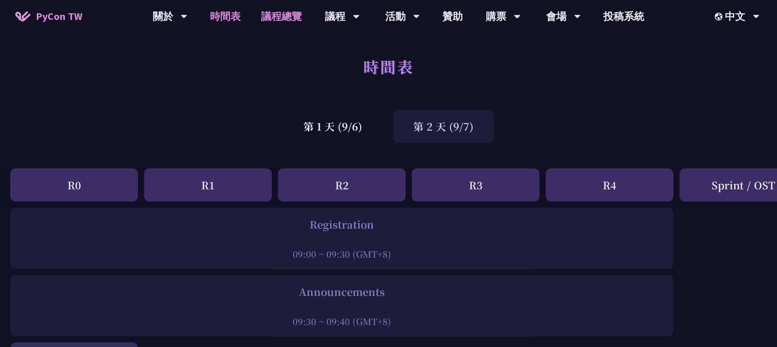
click at [284, 22] on link "議程總覽" at bounding box center [281, 16] width 61 height 33
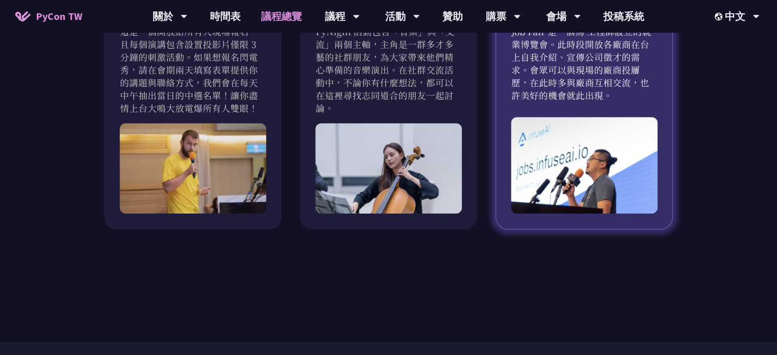
scroll to position [817, 0]
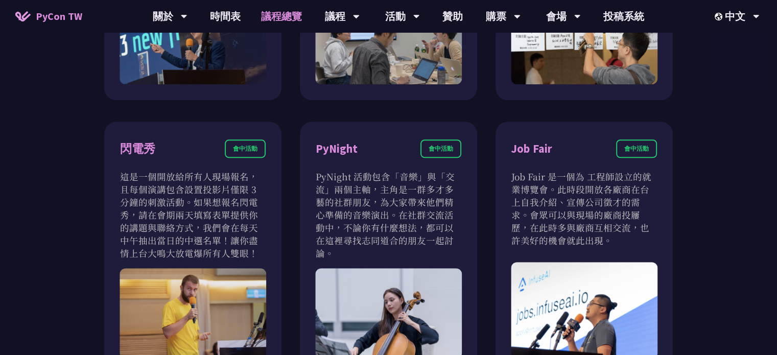
click at [65, 7] on link "PyCon TW" at bounding box center [48, 17] width 87 height 26
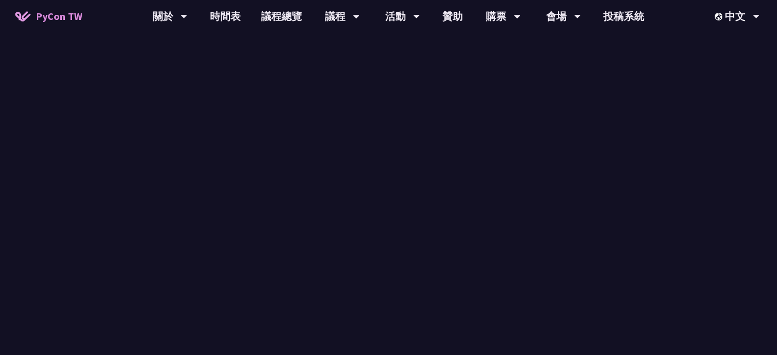
click at [60, 11] on span "PyCon TW" at bounding box center [59, 16] width 46 height 15
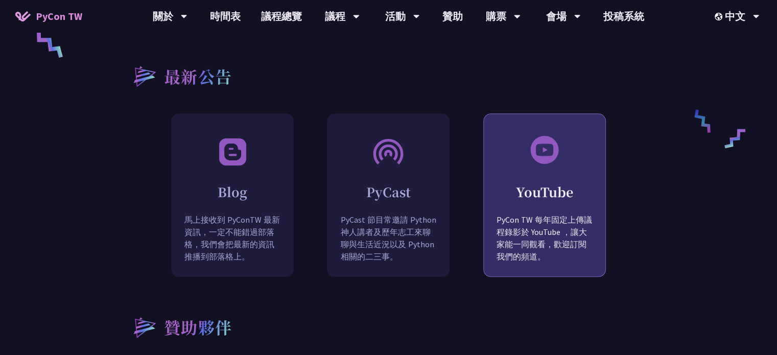
scroll to position [868, 0]
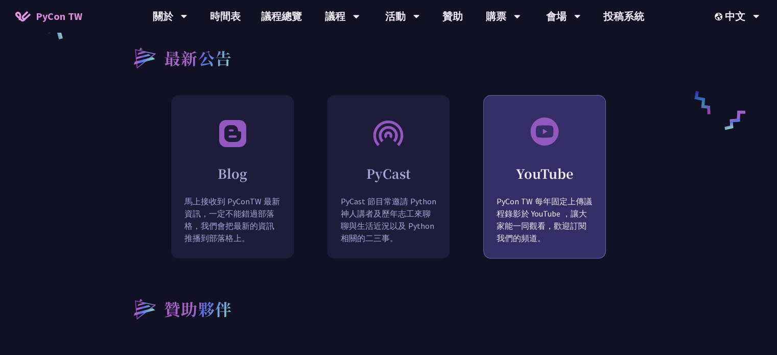
click at [521, 210] on p "PyCon TW 每年固定上傳議程錄影於 YouTube ，讓大家能一同觀看，歡迎訂閱我們的頻道。" at bounding box center [545, 227] width 122 height 64
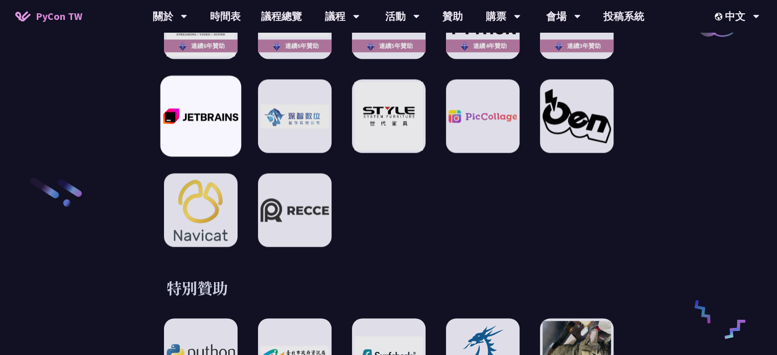
scroll to position [1685, 0]
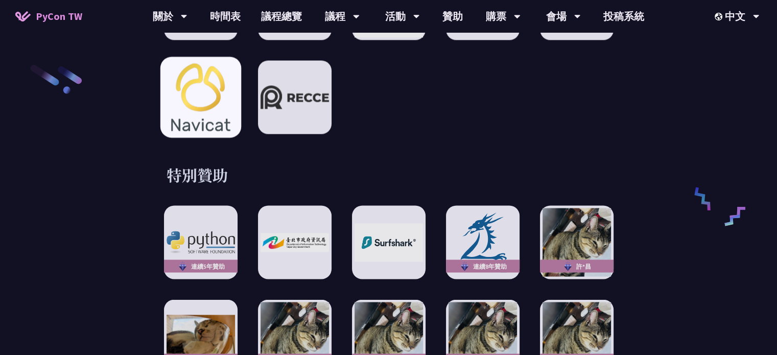
click at [202, 83] on img at bounding box center [200, 97] width 75 height 81
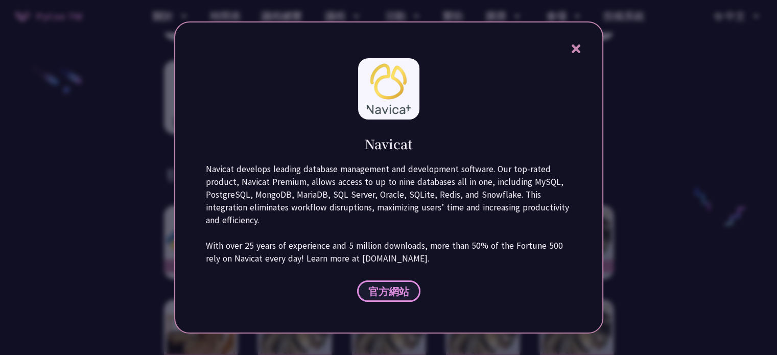
click at [386, 300] on link "官方網站" at bounding box center [388, 290] width 63 height 21
click at [576, 49] on icon at bounding box center [575, 48] width 9 height 9
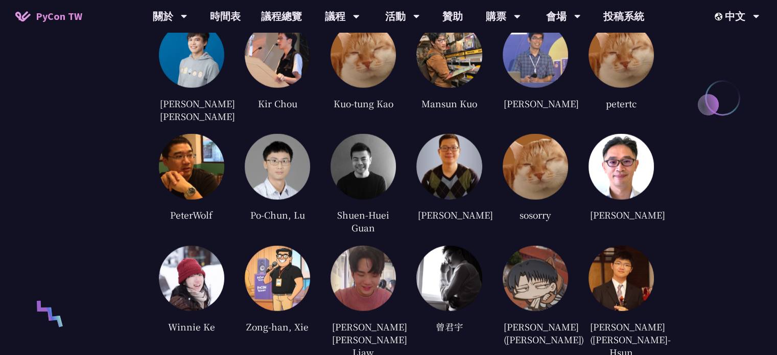
scroll to position [2655, 0]
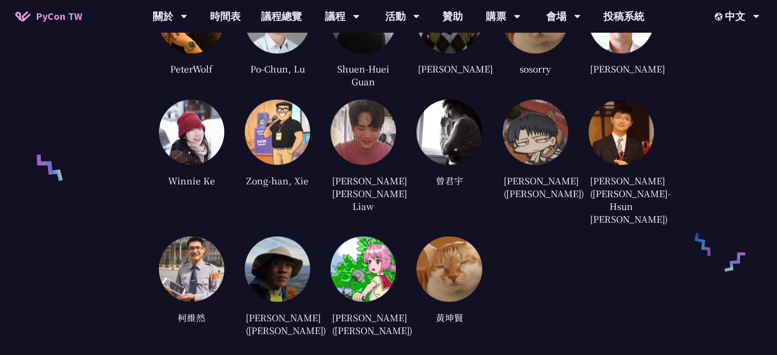
click at [512, 111] on img at bounding box center [534, 132] width 65 height 65
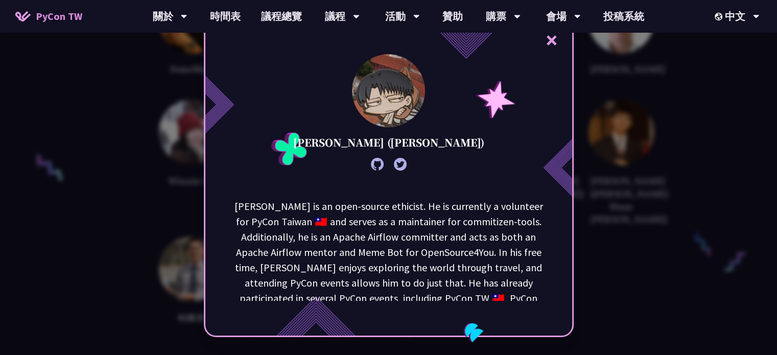
click at [384, 163] on icon at bounding box center [377, 164] width 13 height 13
